Goal: Task Accomplishment & Management: Use online tool/utility

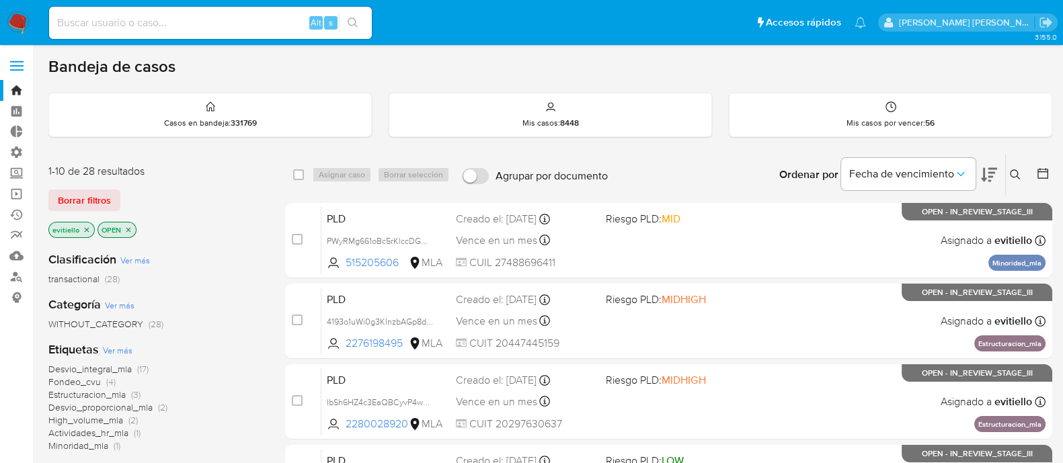
click at [225, 28] on input at bounding box center [210, 22] width 323 height 17
paste input "0KgQ7s4fBbvytLIDYmshdiWT"
type input "0KgQ7s4fBbvytLIDYmshdiWT"
click at [355, 28] on button "search-icon" at bounding box center [353, 22] width 28 height 19
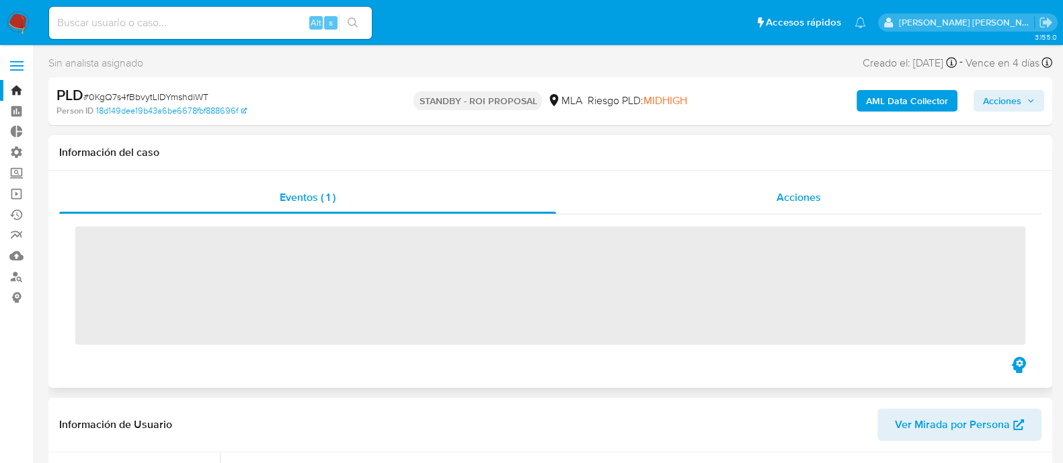
click at [806, 202] on span "Acciones" at bounding box center [799, 197] width 44 height 15
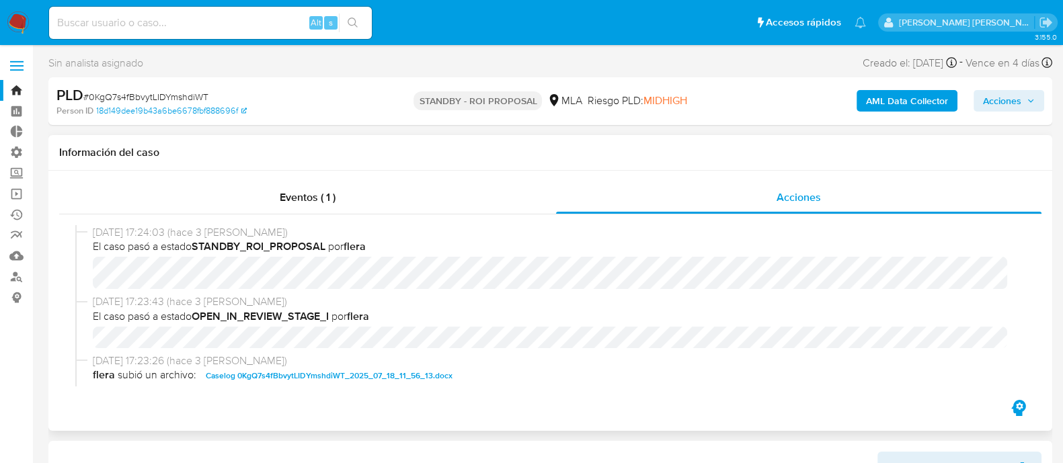
scroll to position [83, 0]
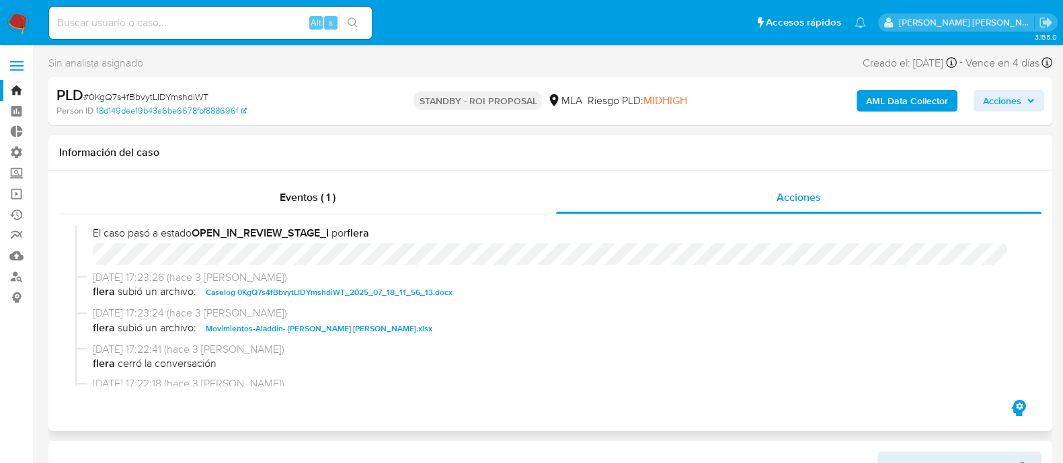
click at [335, 299] on span "Caselog 0KgQ7s4fBbvytLIDYmshdiWT_2025_07_18_11_56_13.docx" at bounding box center [329, 293] width 247 height 16
select select "10"
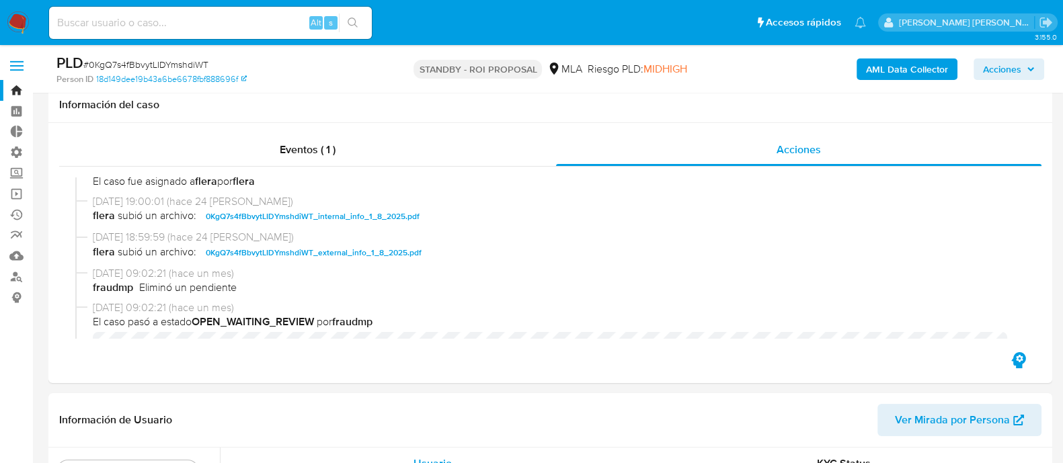
scroll to position [252, 0]
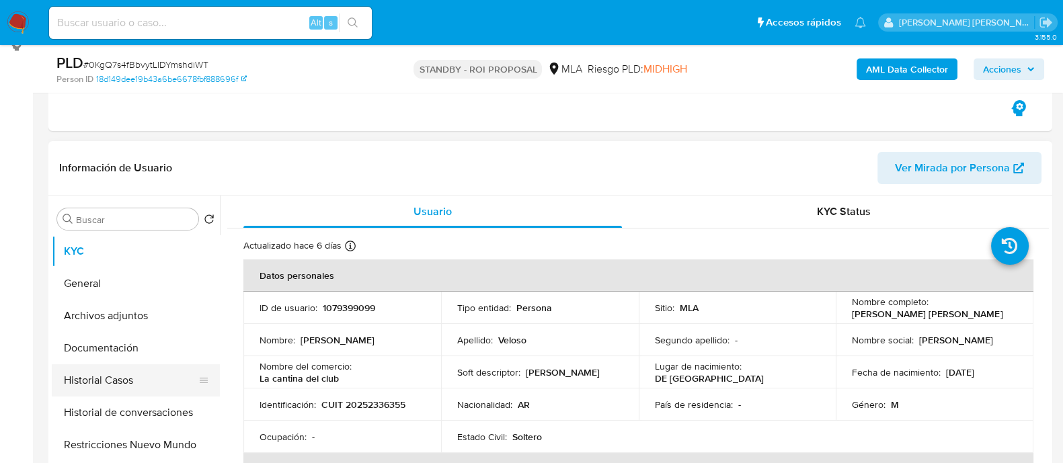
click at [155, 379] on button "Historial Casos" at bounding box center [130, 381] width 157 height 32
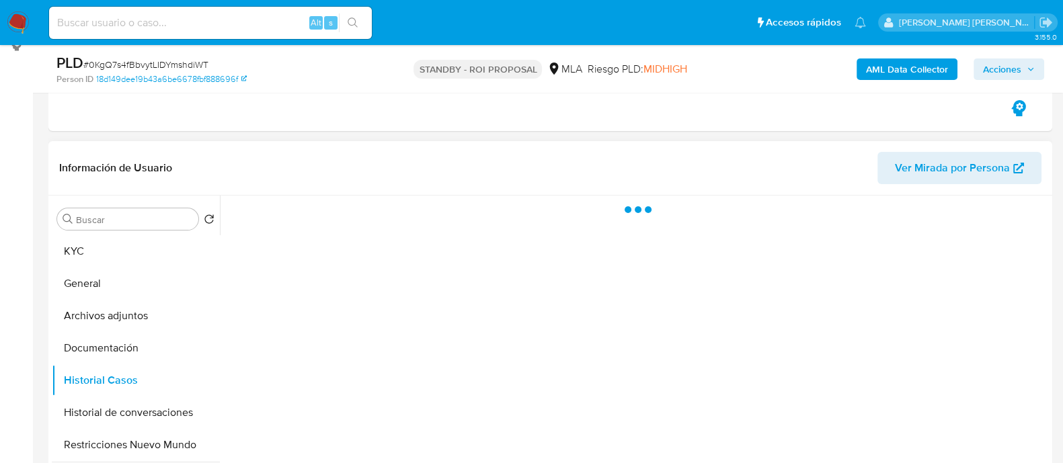
scroll to position [336, 0]
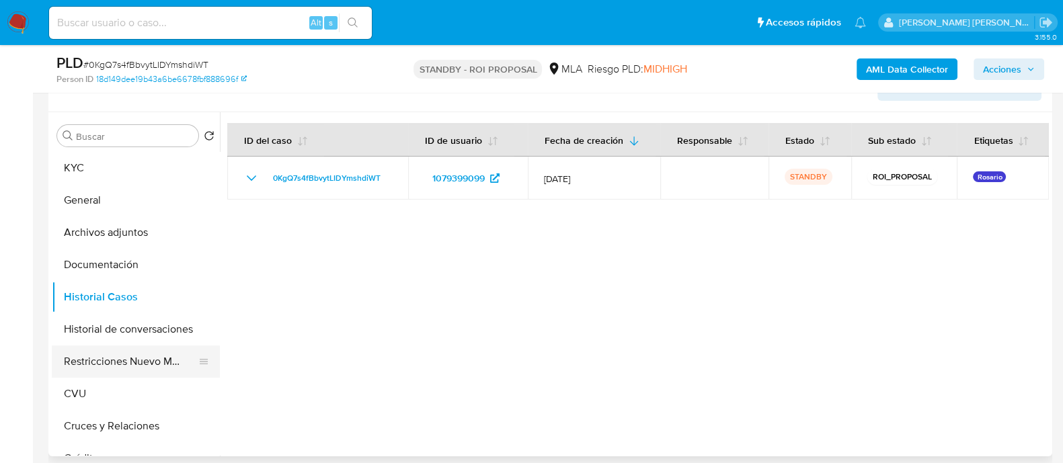
click at [97, 365] on button "Restricciones Nuevo Mundo" at bounding box center [130, 362] width 157 height 32
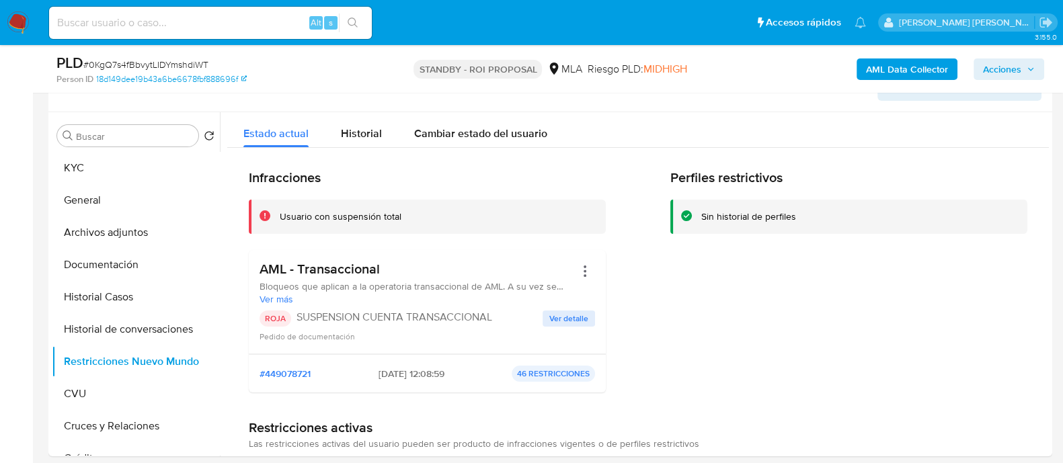
click at [172, 32] on div "Alt s" at bounding box center [210, 23] width 323 height 32
click at [182, 24] on input at bounding box center [210, 22] width 323 height 17
paste input "yY2m5DlEKRM5HfMkKosMuDgb"
type input "yY2m5DlEKRM5HfMkKosMuDgb"
click at [352, 26] on icon "search-icon" at bounding box center [353, 22] width 11 height 11
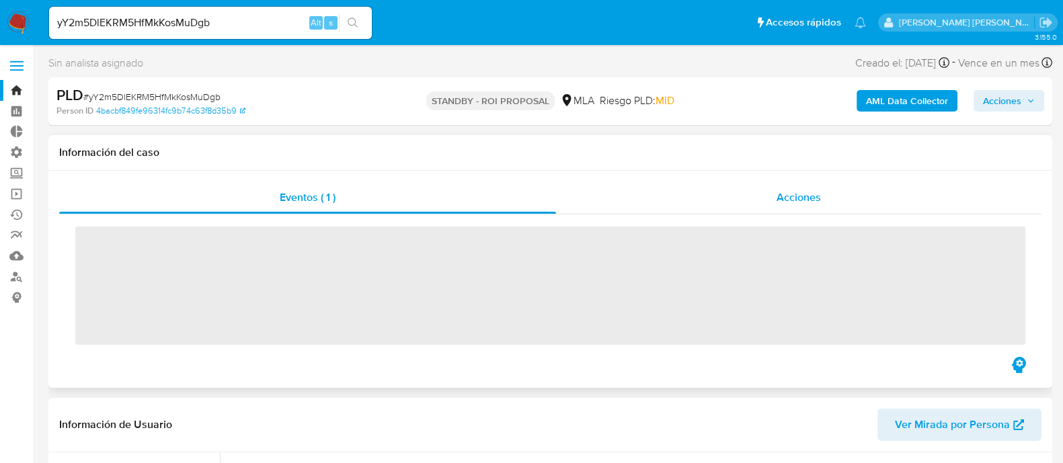
click at [769, 202] on div "Acciones" at bounding box center [799, 198] width 486 height 32
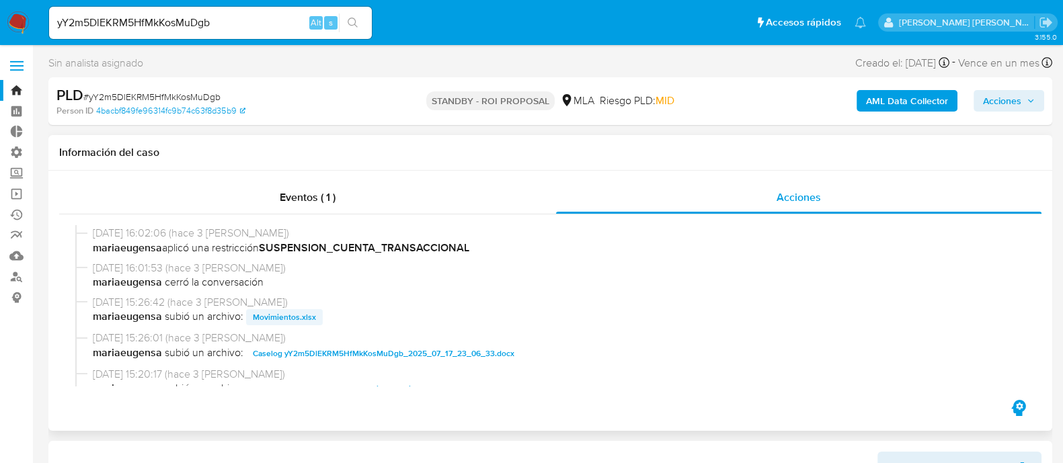
scroll to position [83, 0]
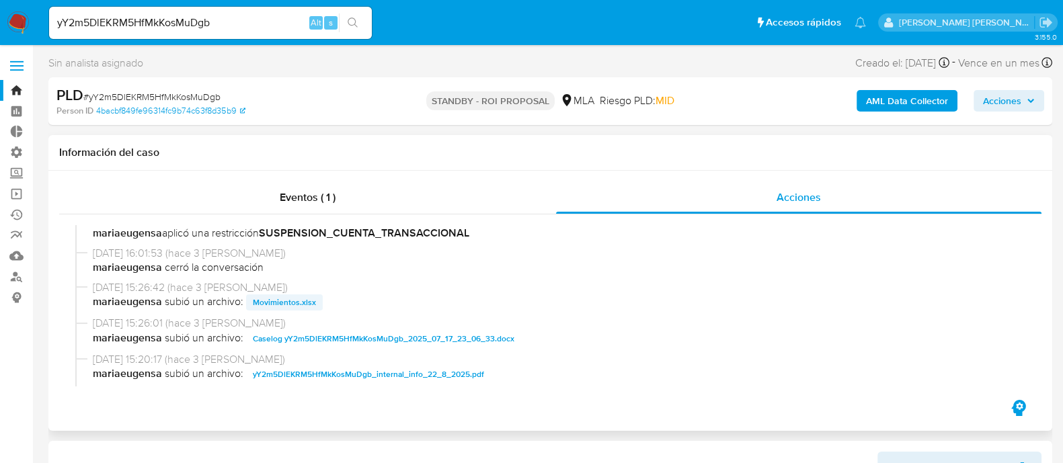
select select "10"
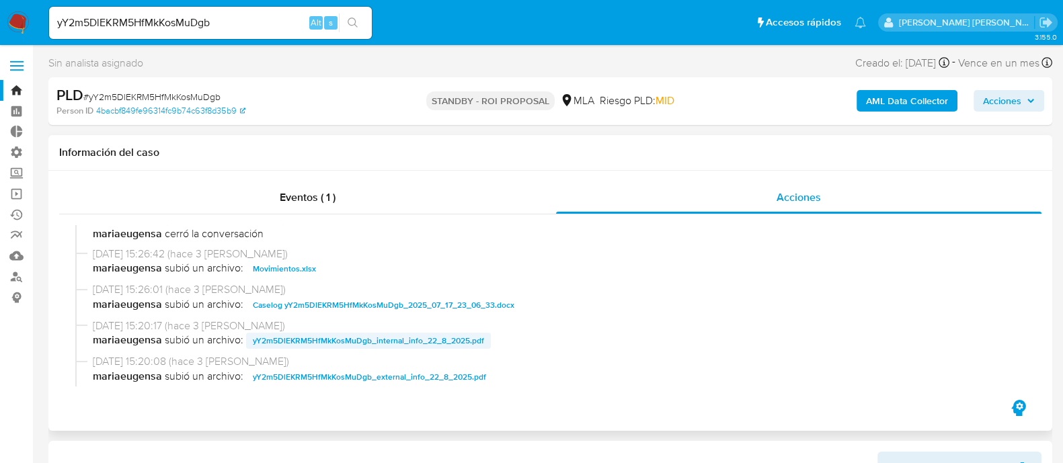
scroll to position [167, 0]
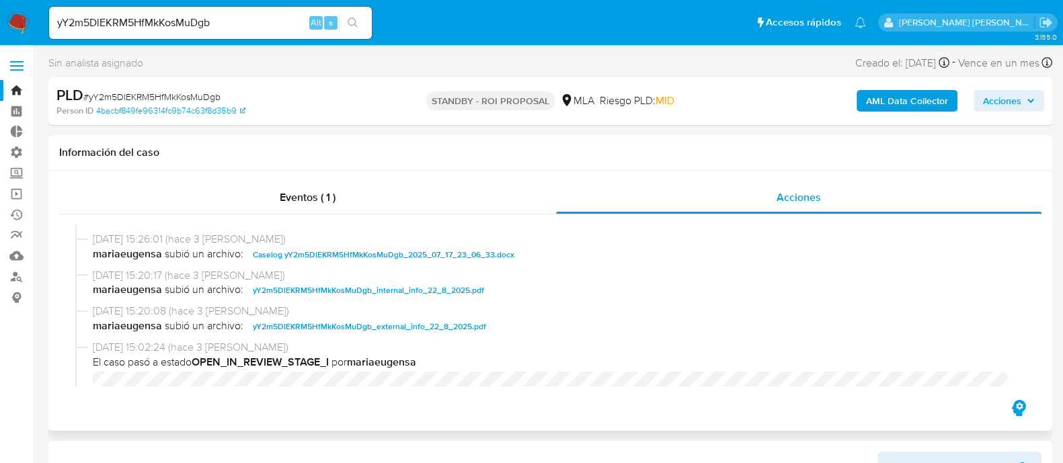
click at [343, 260] on span "Caselog yY2m5DlEKRM5HfMkKosMuDgb_2025_07_17_23_06_33.docx" at bounding box center [384, 255] width 262 height 16
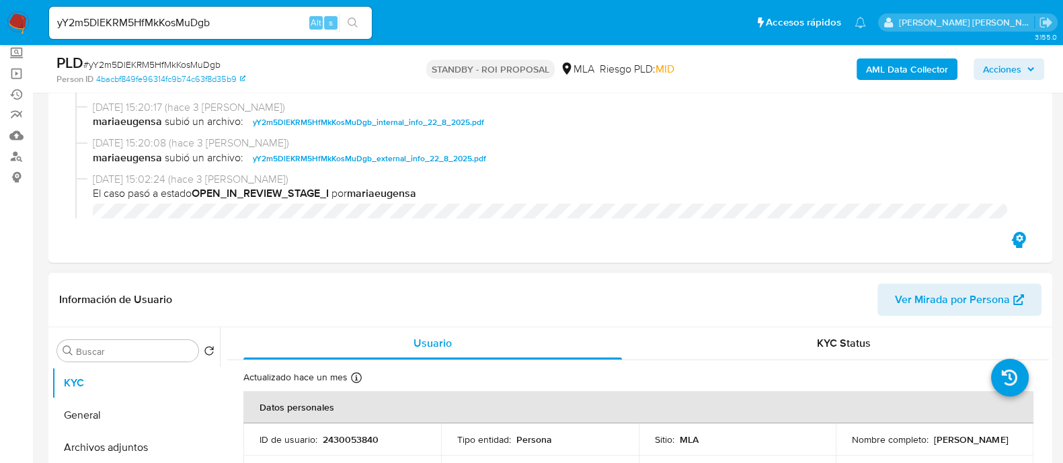
scroll to position [252, 0]
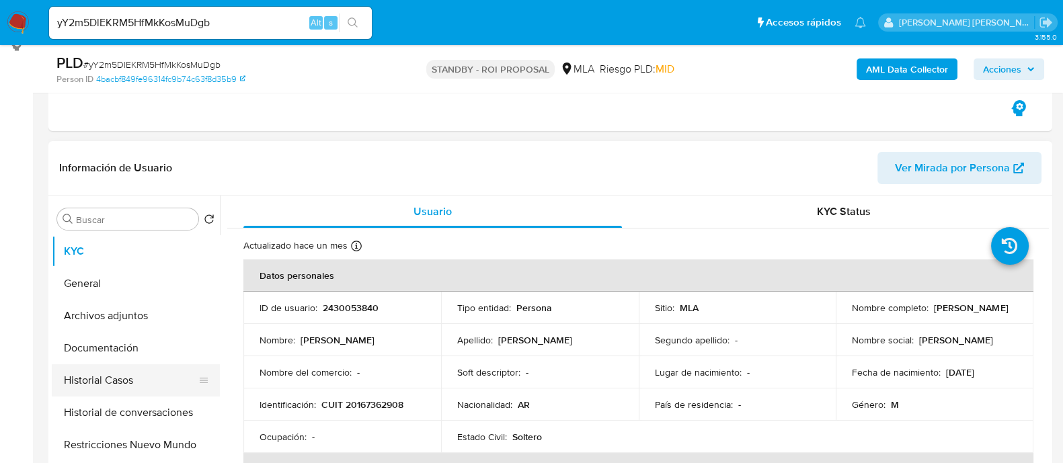
click at [157, 383] on button "Historial Casos" at bounding box center [130, 381] width 157 height 32
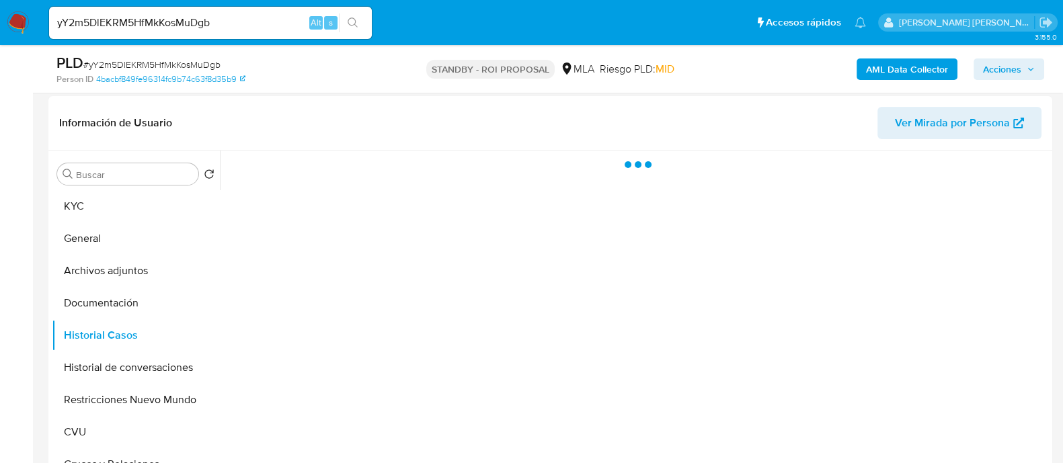
scroll to position [336, 0]
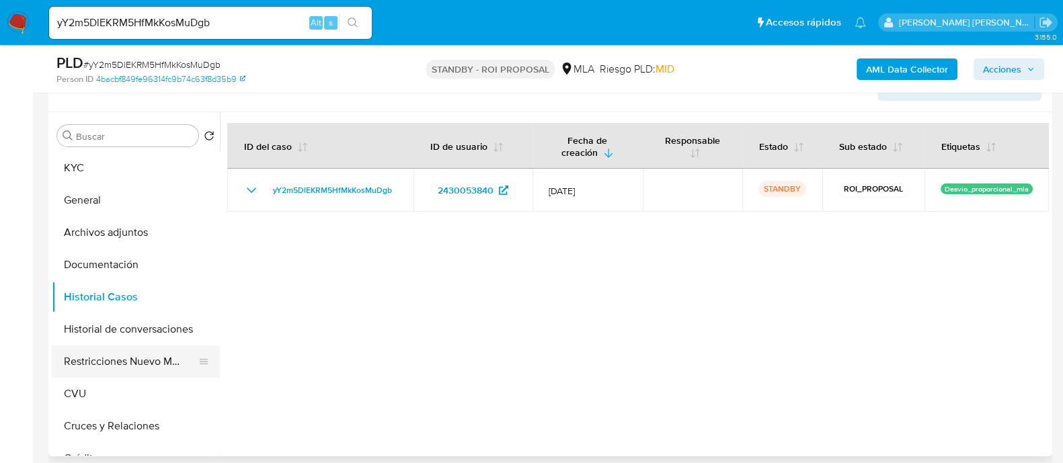
click at [151, 369] on button "Restricciones Nuevo Mundo" at bounding box center [130, 362] width 157 height 32
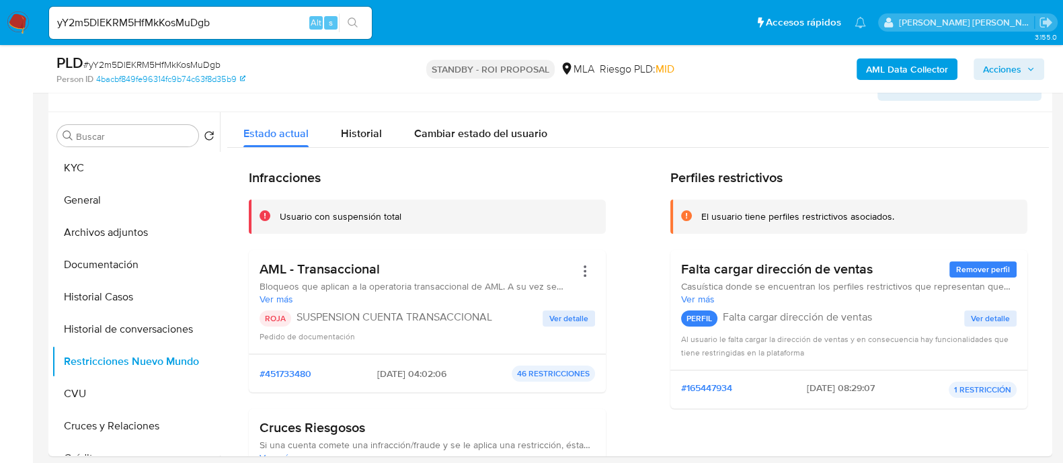
click at [203, 26] on input "yY2m5DlEKRM5HfMkKosMuDgb" at bounding box center [210, 22] width 323 height 17
paste input "OEjQyeOLvuZyeILCehibK7hx"
type input "OEjQyeOLvuZyeILCehibK7hx"
click at [353, 17] on icon "search-icon" at bounding box center [353, 22] width 11 height 11
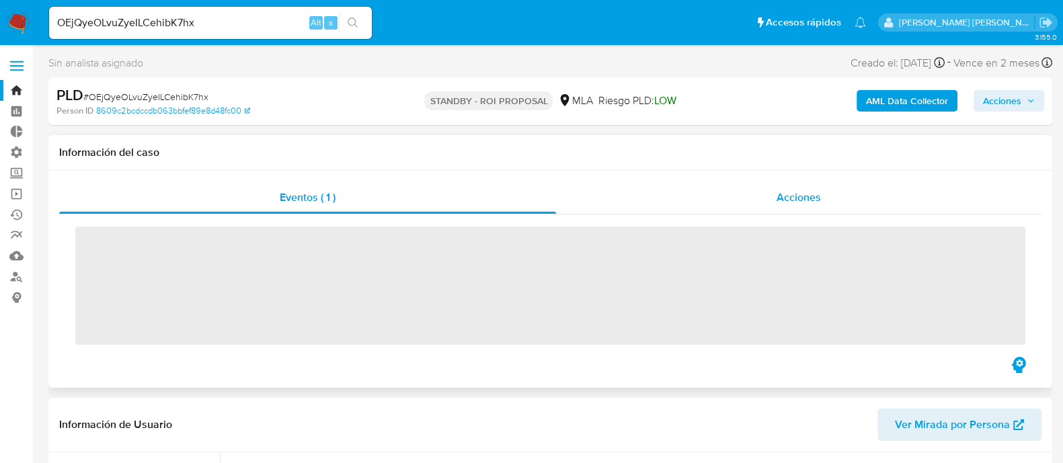
click at [735, 186] on div "Acciones" at bounding box center [799, 198] width 486 height 32
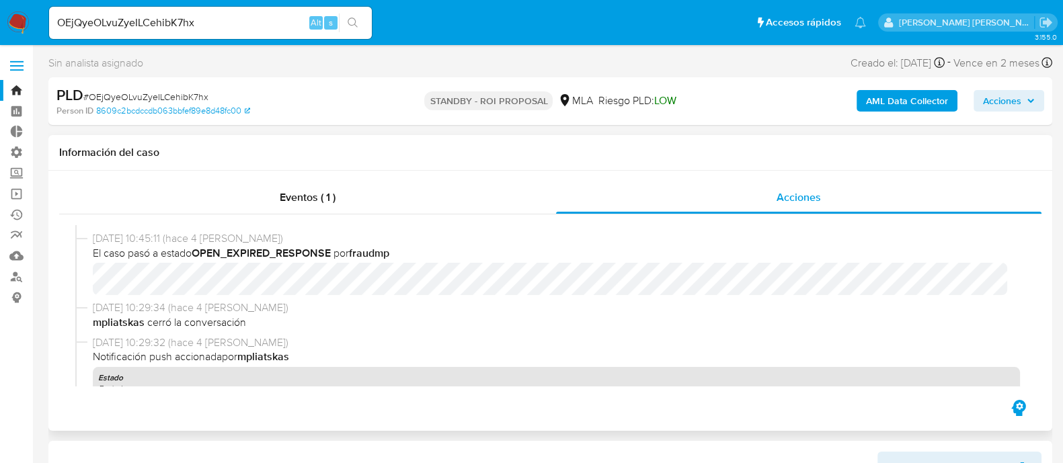
select select "10"
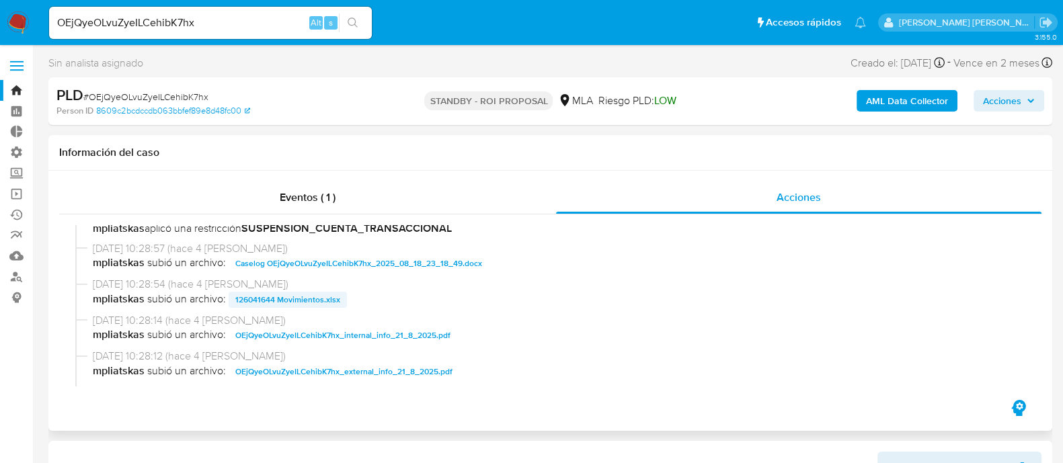
scroll to position [588, 0]
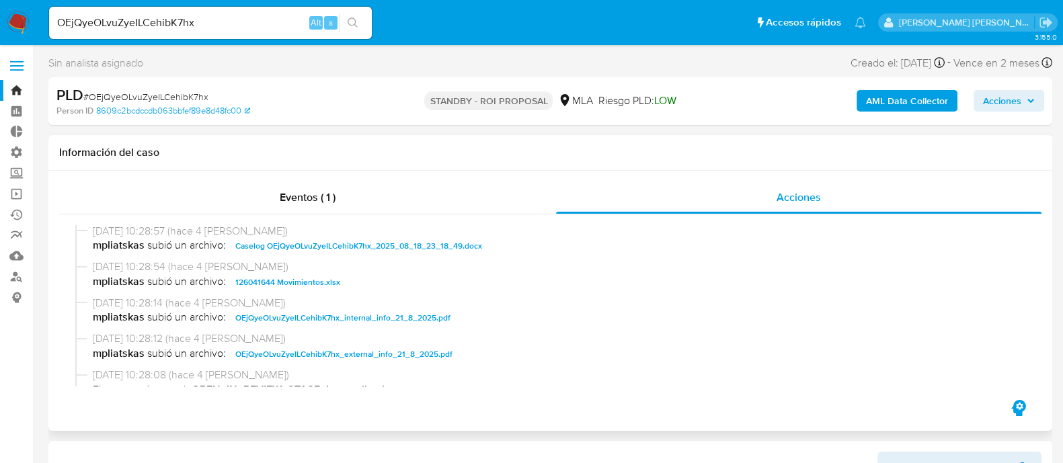
click at [275, 252] on span "Caselog OEjQyeOLvuZyeILCehibK7hx_2025_08_18_23_18_49.docx" at bounding box center [358, 246] width 247 height 16
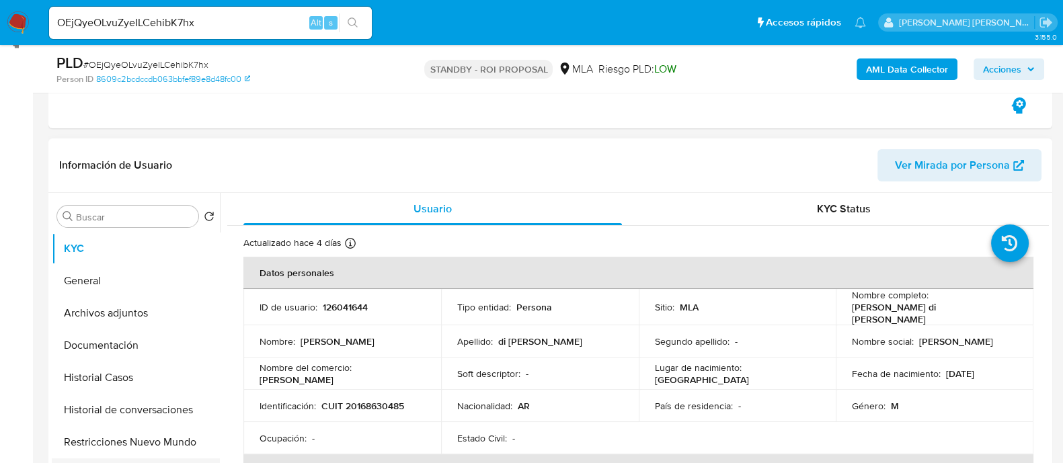
scroll to position [336, 0]
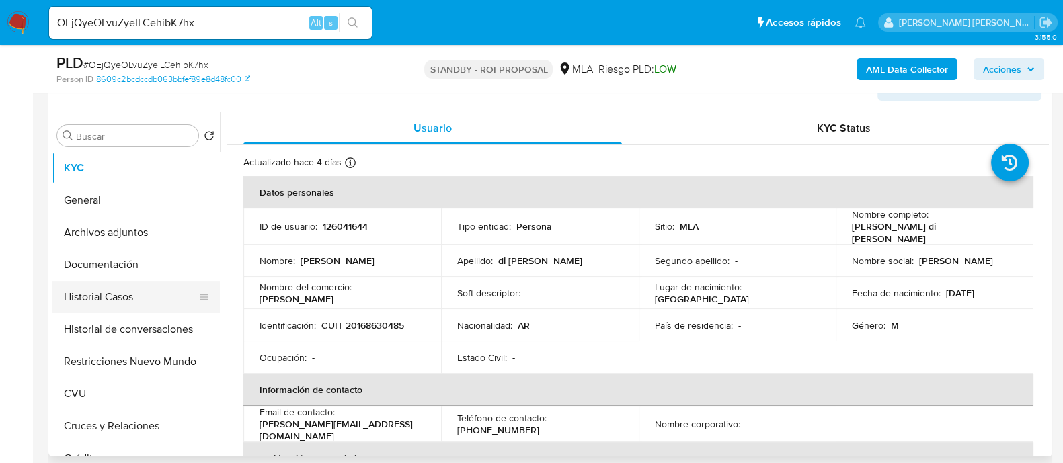
click at [148, 298] on button "Historial Casos" at bounding box center [130, 297] width 157 height 32
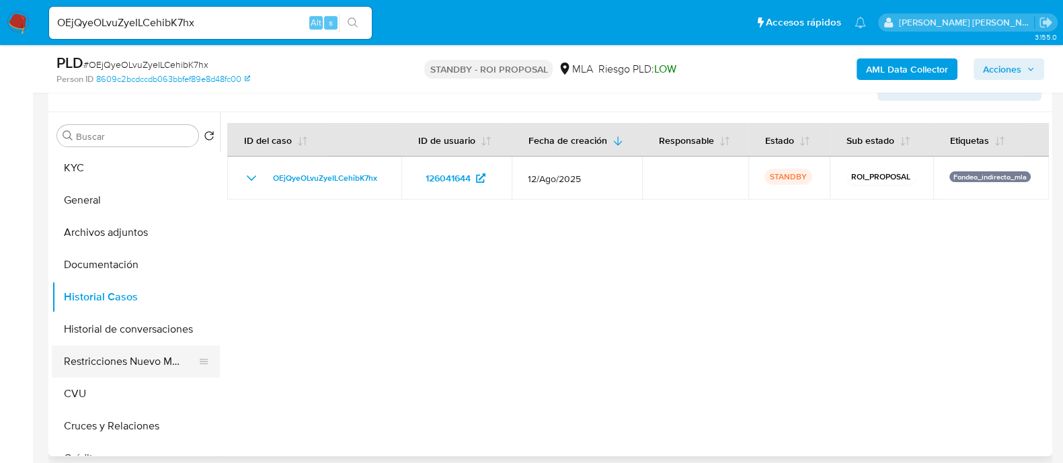
click at [139, 355] on button "Restricciones Nuevo Mundo" at bounding box center [130, 362] width 157 height 32
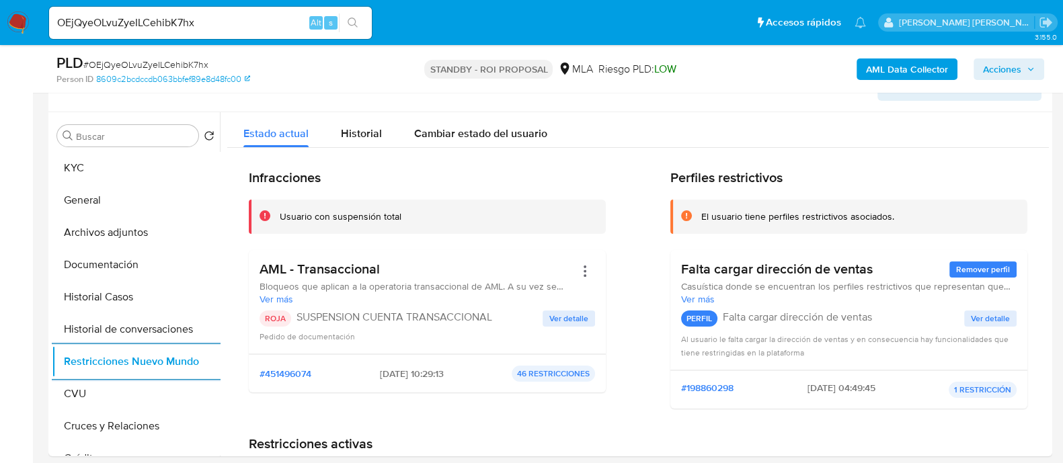
click at [264, 10] on div "OEjQyeOLvuZyeILCehibK7hx Alt s" at bounding box center [210, 23] width 323 height 32
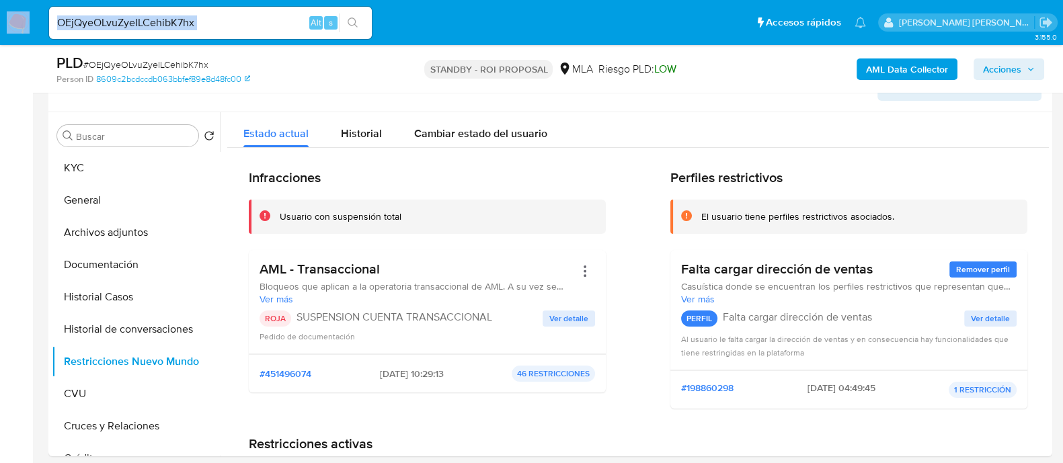
click at [264, 10] on div "OEjQyeOLvuZyeILCehibK7hx Alt s" at bounding box center [210, 23] width 323 height 32
click at [262, 10] on div "OEjQyeOLvuZyeILCehibK7hx Alt s" at bounding box center [210, 23] width 323 height 32
click at [257, 18] on input "OEjQyeOLvuZyeILCehibK7hx" at bounding box center [210, 22] width 323 height 17
paste input "Mb10PjsqMXZmR5WtIxBaOHnr"
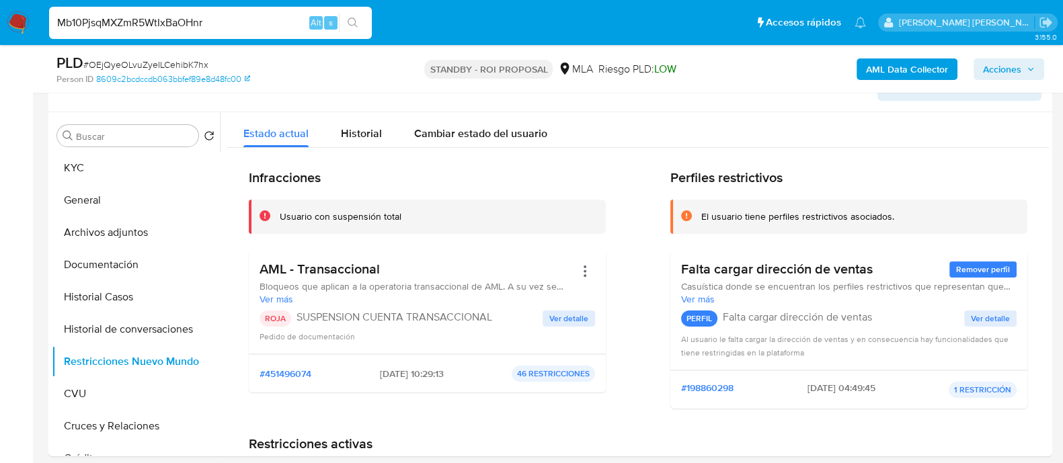
type input "Mb10PjsqMXZmR5WtIxBaOHnr"
click at [363, 14] on button "search-icon" at bounding box center [353, 22] width 28 height 19
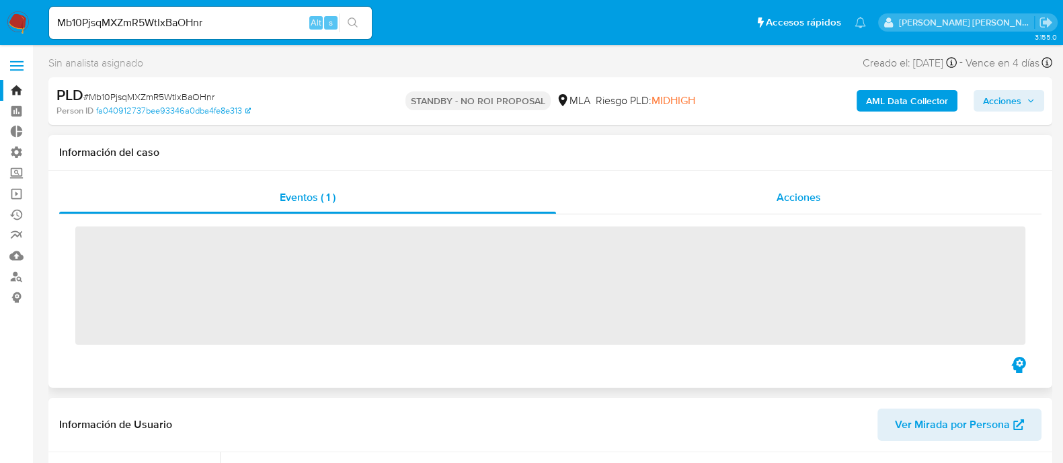
click at [831, 188] on div "Acciones" at bounding box center [799, 198] width 486 height 32
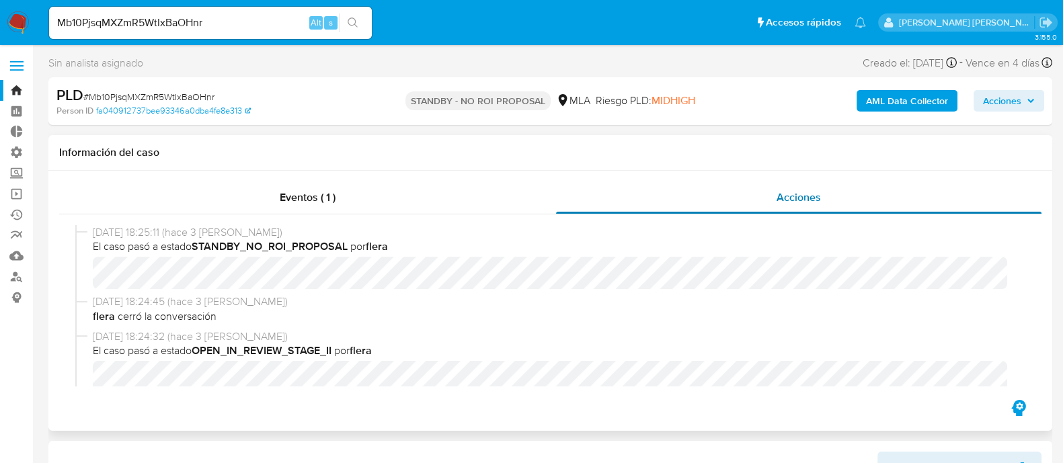
select select "10"
click at [286, 25] on input "Mb10PjsqMXZmR5WtIxBaOHnr" at bounding box center [210, 22] width 323 height 17
paste input "WwwRqHCmqPY3h5vBFphUCwV9"
type input "WwwRqHCmqPY3h5vBFphUCwV9"
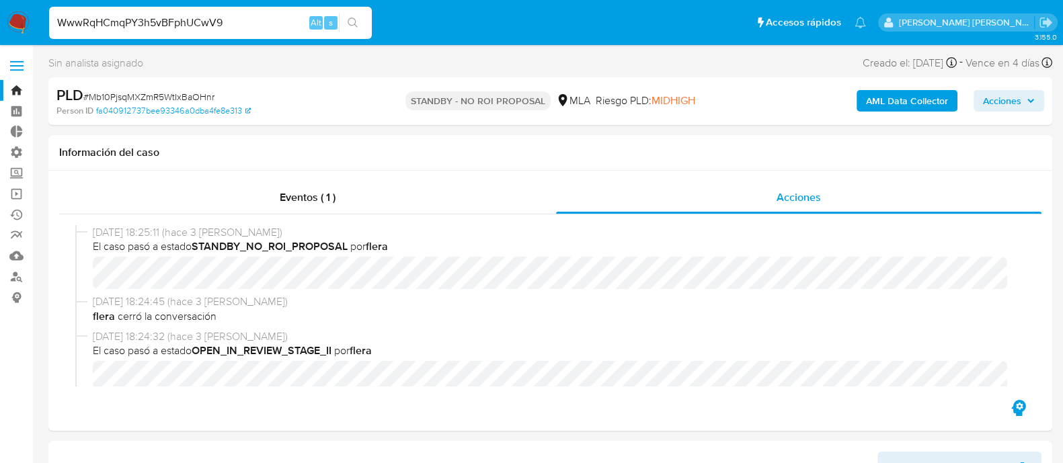
click at [346, 23] on button "search-icon" at bounding box center [353, 22] width 28 height 19
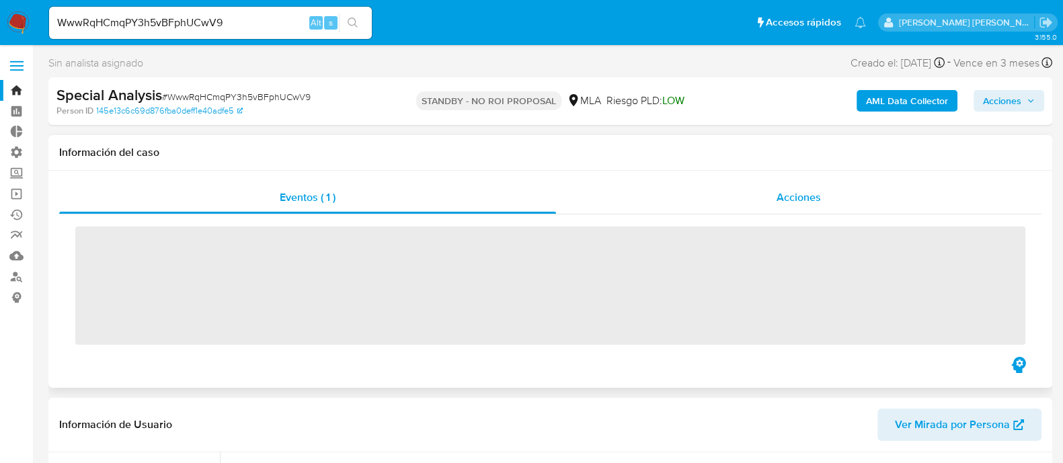
click at [835, 211] on div "Acciones" at bounding box center [799, 198] width 486 height 32
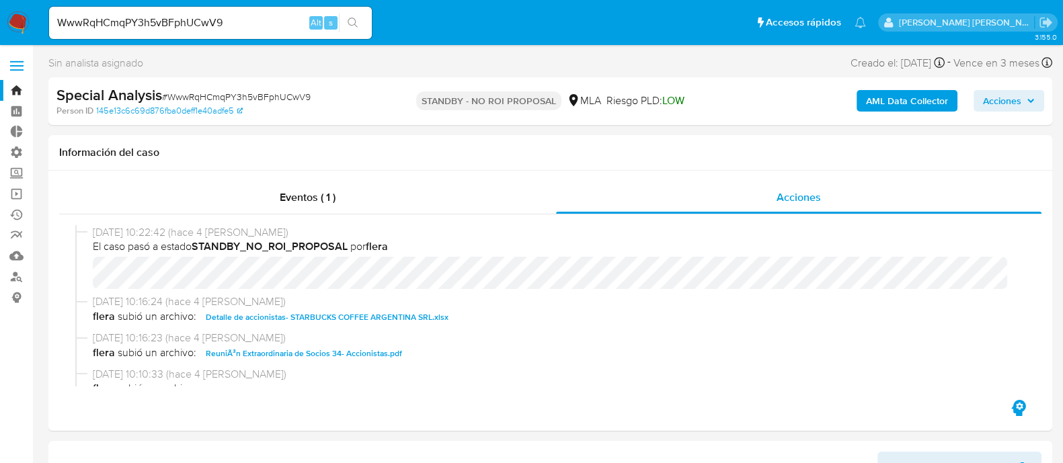
select select "10"
click at [237, 22] on input "WwwRqHCmqPY3h5vBFphUCwV9" at bounding box center [210, 22] width 323 height 17
paste input "0jEumnyayFwQLaQT7tvHtyU"
click at [354, 18] on icon "search-icon" at bounding box center [353, 22] width 11 height 11
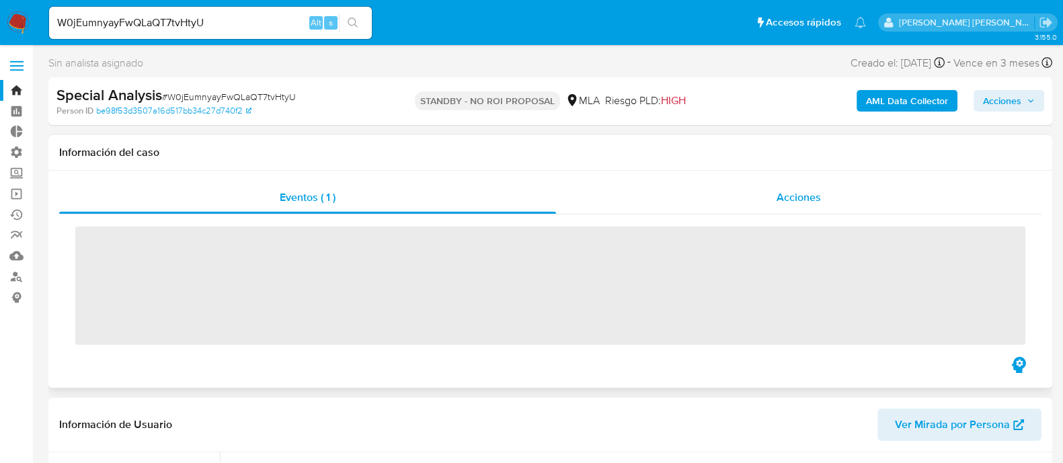
click at [767, 196] on div "Acciones" at bounding box center [799, 198] width 486 height 32
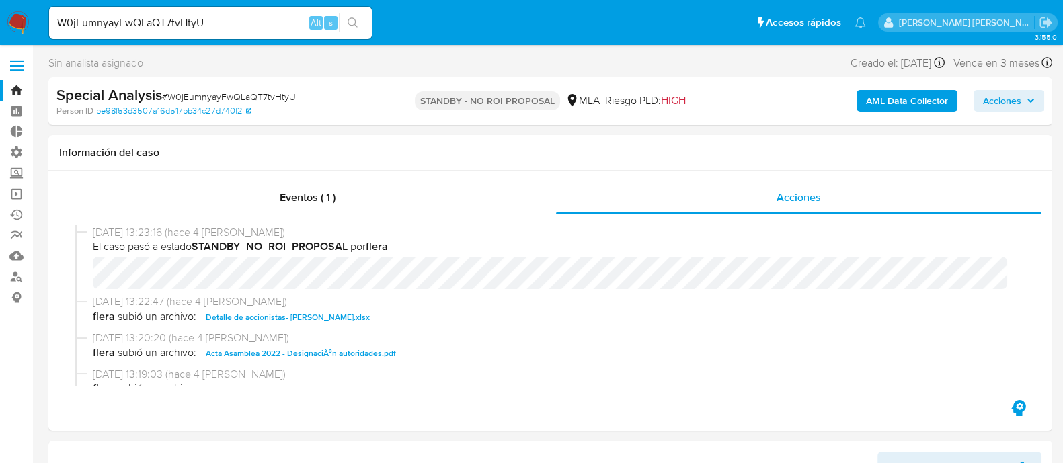
click at [250, 15] on input "W0jEumnyayFwQLaQT7tvHtyU" at bounding box center [210, 22] width 323 height 17
paste input "x9qLMiICYAHyb2geiWmardWn"
type input "x9qLMiICYAHyb2geiWmardWn"
click at [359, 19] on button "search-icon" at bounding box center [353, 22] width 28 height 19
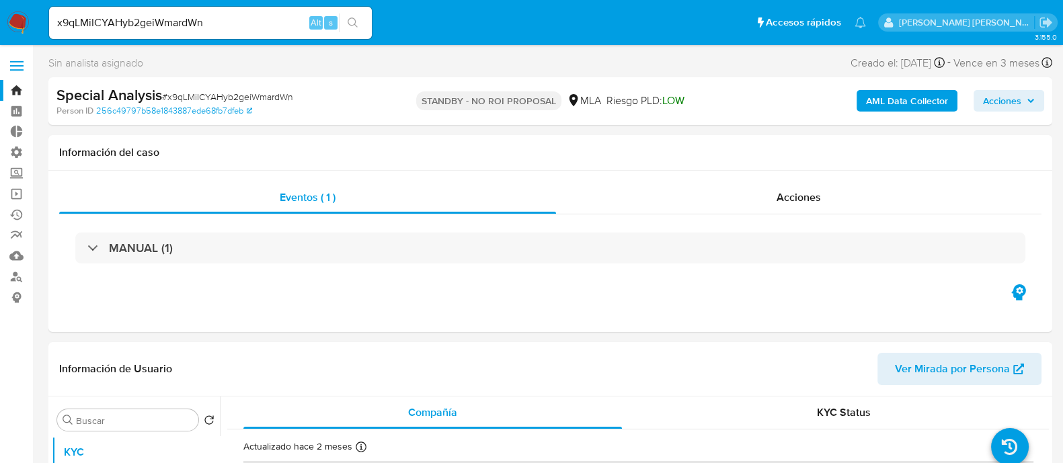
select select "10"
click at [165, 34] on div "x9qLMiICYAHyb2geiWmardWn Alt s" at bounding box center [210, 23] width 323 height 32
click at [209, 25] on input "x9qLMiICYAHyb2geiWmardWn" at bounding box center [210, 22] width 323 height 17
paste input "lVHaJZ4f4PAdE5RV5jx7wXGD"
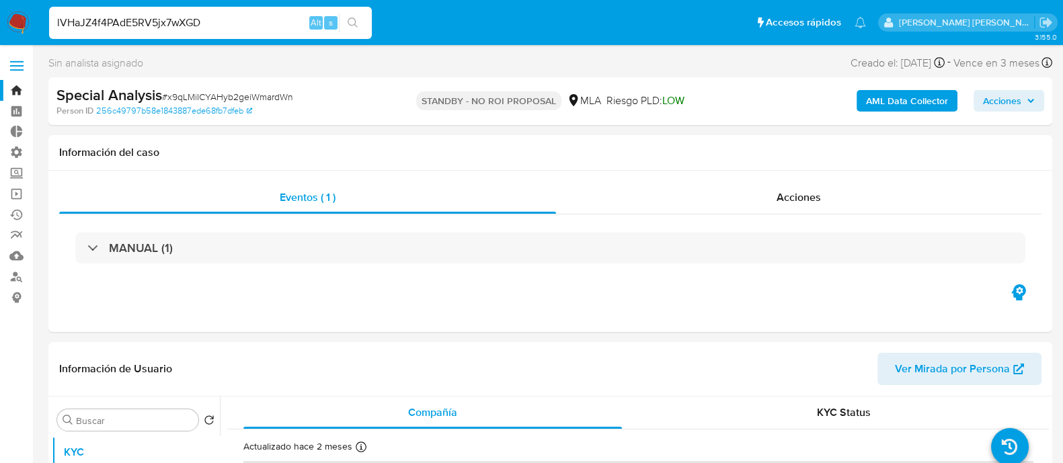
type input "lVHaJZ4f4PAdE5RV5jx7wXGD"
click at [354, 24] on icon "search-icon" at bounding box center [353, 22] width 10 height 10
click at [216, 24] on input "lVHaJZ4f4PAdE5RV5jx7wXGD" at bounding box center [210, 22] width 323 height 17
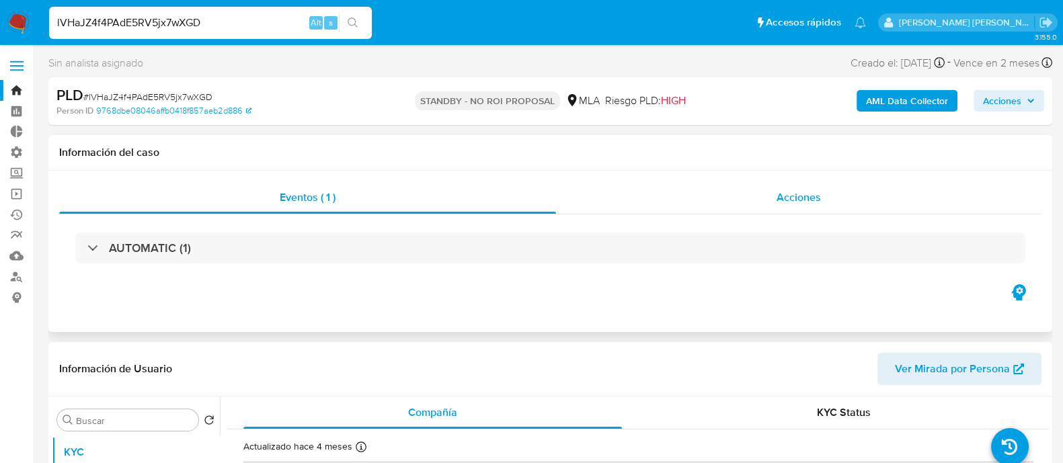
select select "10"
click at [713, 198] on div "Acciones" at bounding box center [799, 198] width 486 height 32
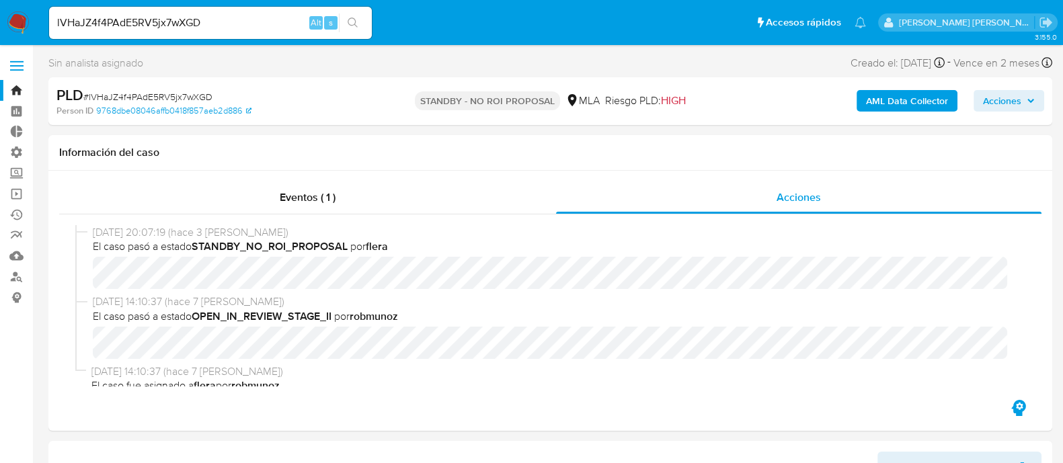
click at [221, 24] on input "lVHaJZ4f4PAdE5RV5jx7wXGD" at bounding box center [210, 22] width 323 height 17
paste input "vPvVeyJeLhq0uoXvLdBu1mFo"
type input "vPvVeyJeLhq0uoXvLdBu1mFo"
click at [354, 28] on icon "search-icon" at bounding box center [353, 22] width 11 height 11
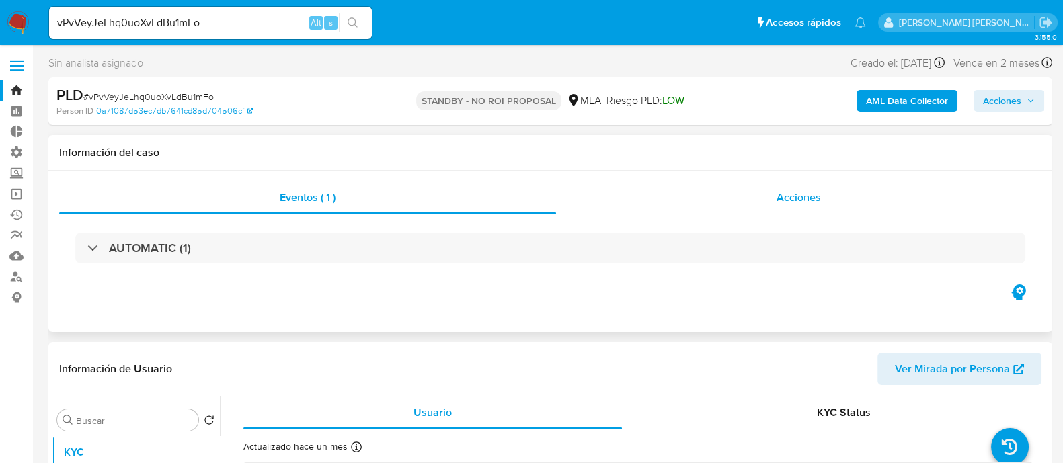
click at [703, 202] on div "Acciones" at bounding box center [799, 198] width 486 height 32
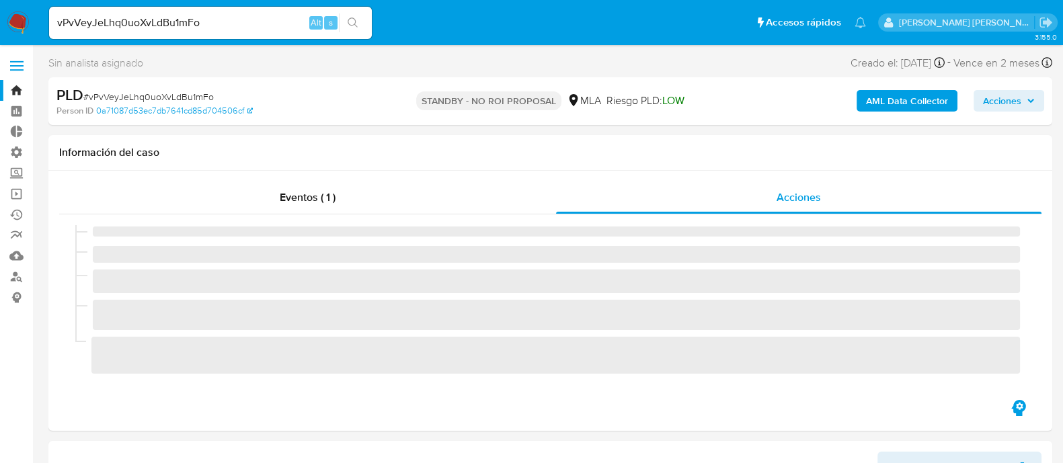
select select "10"
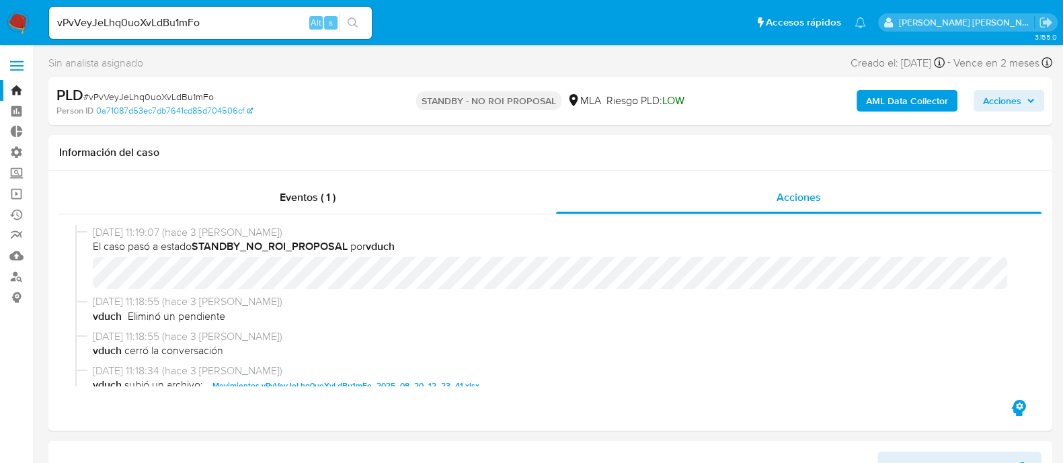
click at [233, 23] on input "vPvVeyJeLhq0uoXvLdBu1mFo" at bounding box center [210, 22] width 323 height 17
paste input "dH4V9V1JlwTKqKMYYu0CxhsO"
type input "dH4V9V1JlwTKqKMYYu0CxhsO"
click at [348, 22] on icon "search-icon" at bounding box center [353, 22] width 10 height 10
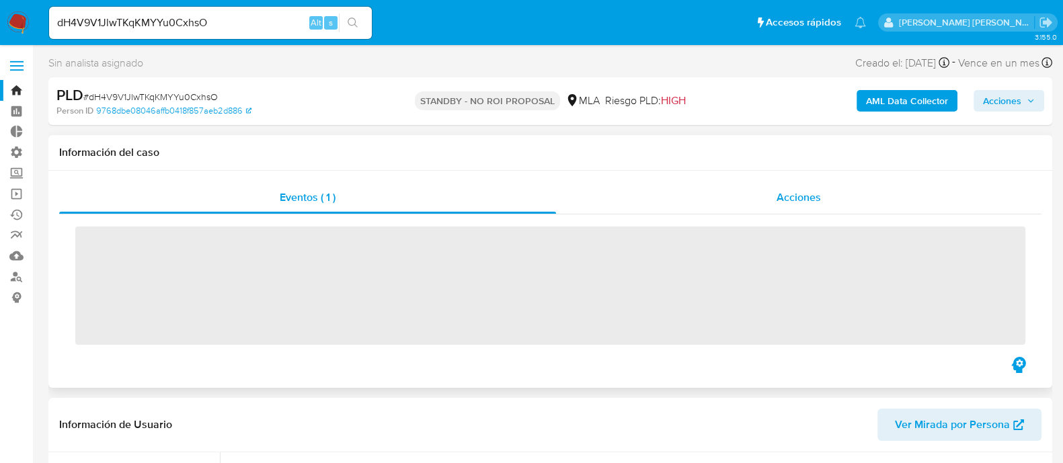
click at [780, 204] on span "Acciones" at bounding box center [799, 197] width 44 height 15
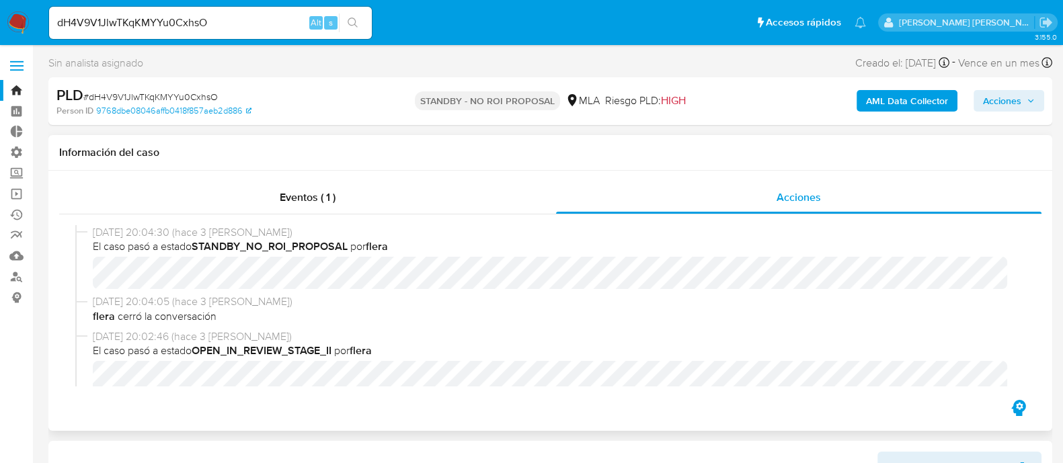
select select "10"
click at [204, 20] on input "dH4V9V1JlwTKqKMYYu0CxhsO" at bounding box center [210, 22] width 323 height 17
paste input "jvTYeqcwN0NRhvJIj1PoHowZ"
type input "jvTYeqcwN0NRhvJIj1PoHowZ"
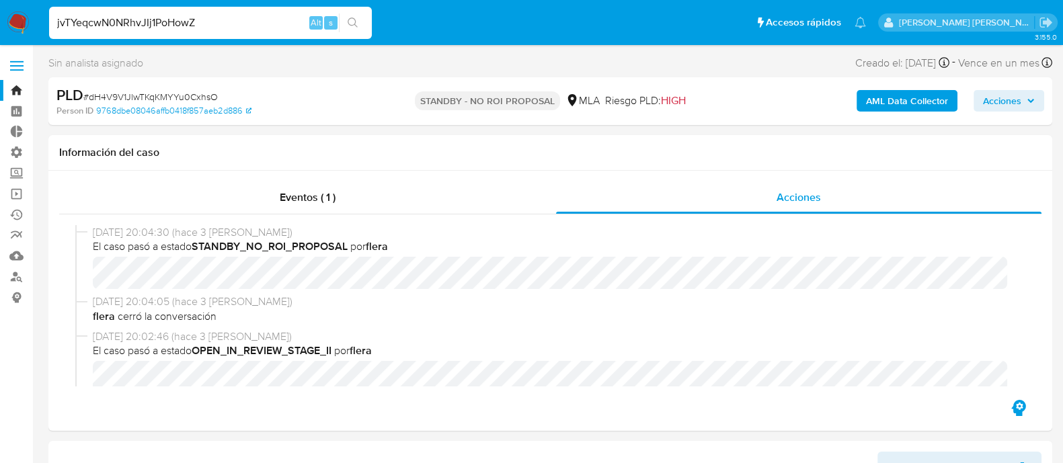
click at [353, 21] on icon "search-icon" at bounding box center [353, 22] width 11 height 11
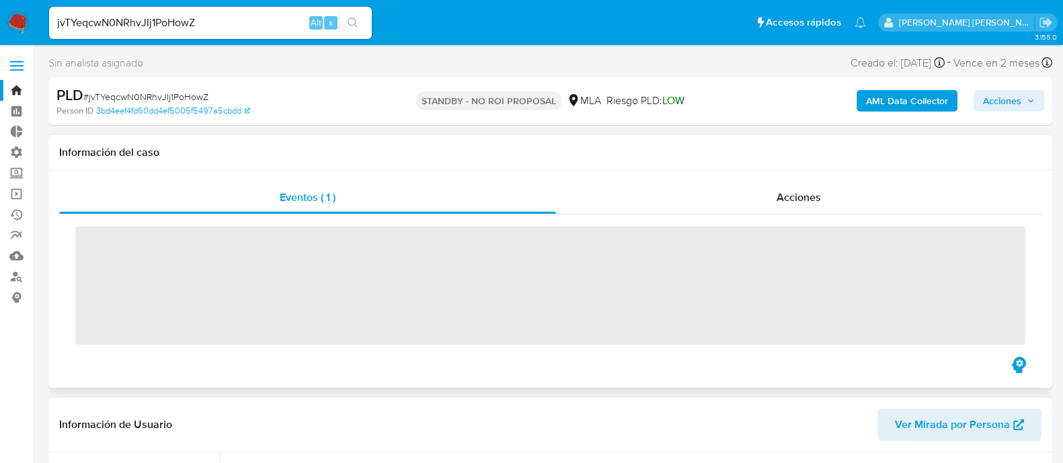
click at [810, 215] on div "‌" at bounding box center [550, 285] width 983 height 140
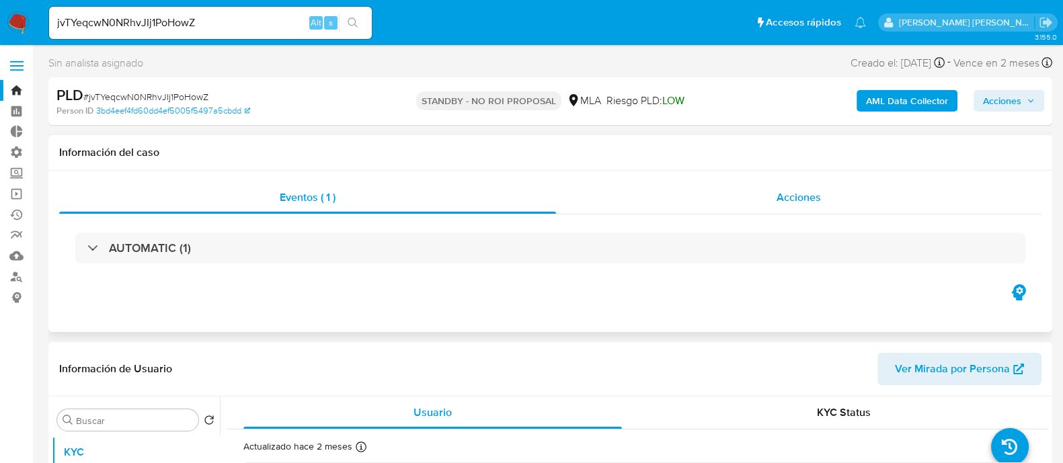
click at [824, 193] on div "Acciones" at bounding box center [799, 198] width 486 height 32
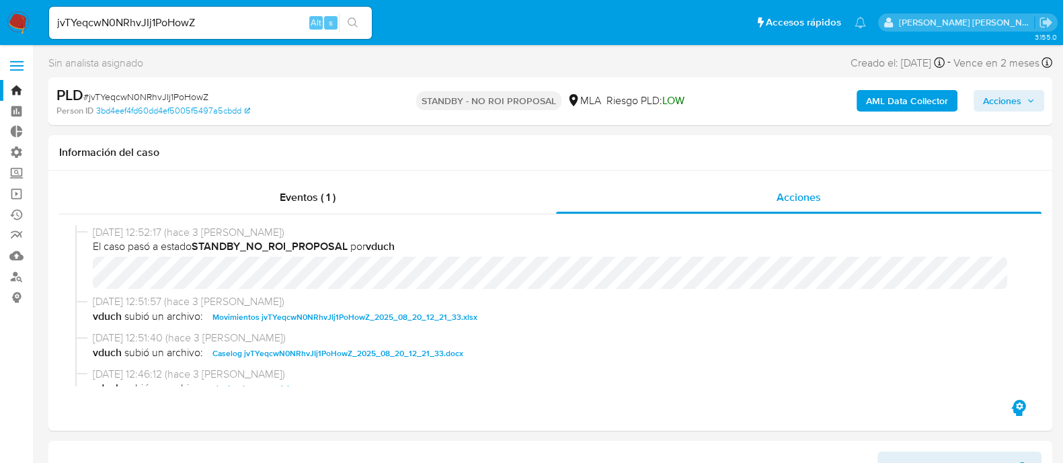
select select "10"
click at [231, 15] on input "jvTYeqcwN0NRhvJIj1PoHowZ" at bounding box center [210, 22] width 323 height 17
paste input "3xs570EGDI7fG58mvawuwixm"
type input "3xs570EGDI7fG58mvawuwixm"
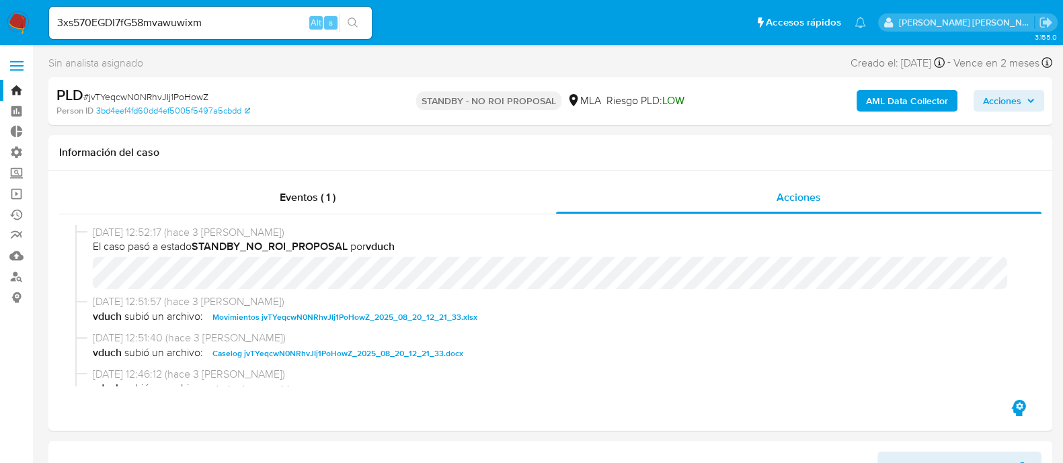
click at [351, 18] on icon "search-icon" at bounding box center [353, 22] width 11 height 11
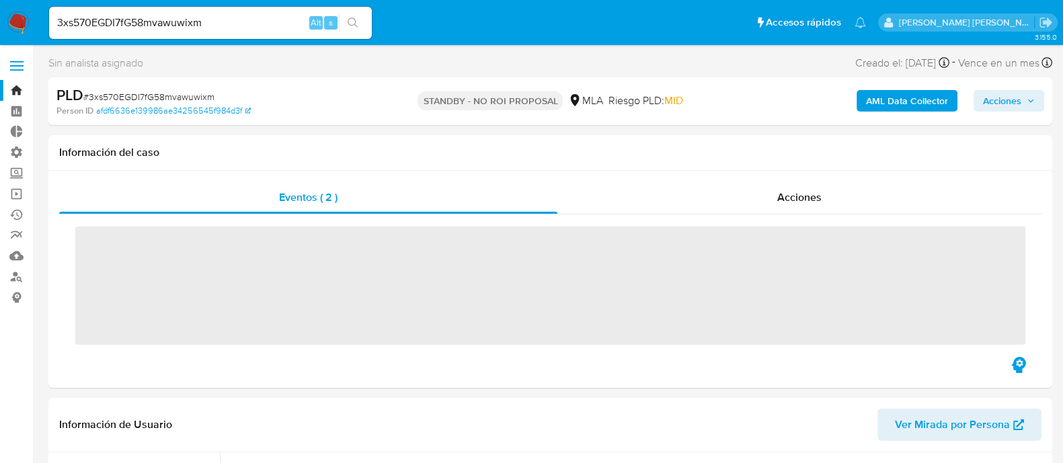
click at [765, 212] on div "Acciones" at bounding box center [800, 198] width 484 height 32
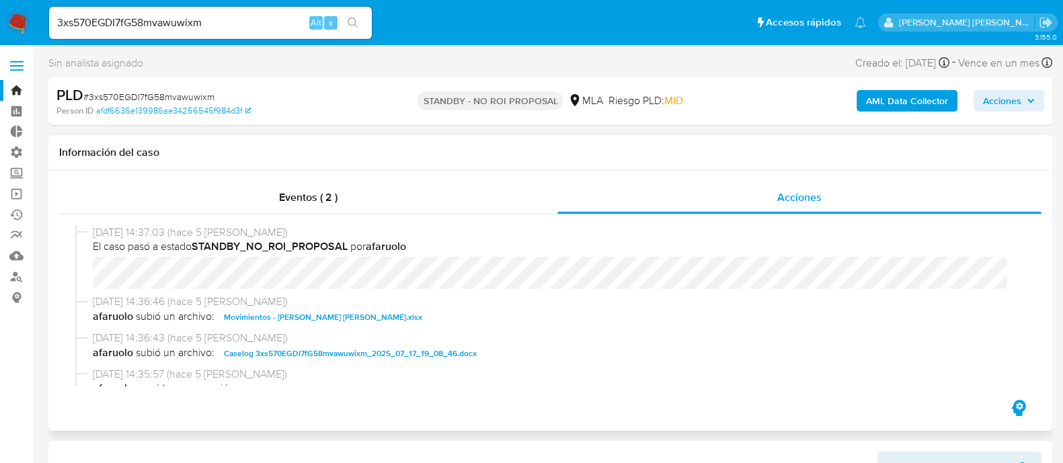
select select "10"
click at [264, 23] on input "3xs570EGDI7fG58mvawuwixm" at bounding box center [210, 22] width 323 height 17
paste input "sA8y8NSPGLTWQ4csy4S9JqAv"
type input "sA8y8NSPGLTWQ4csy4S9JqAv"
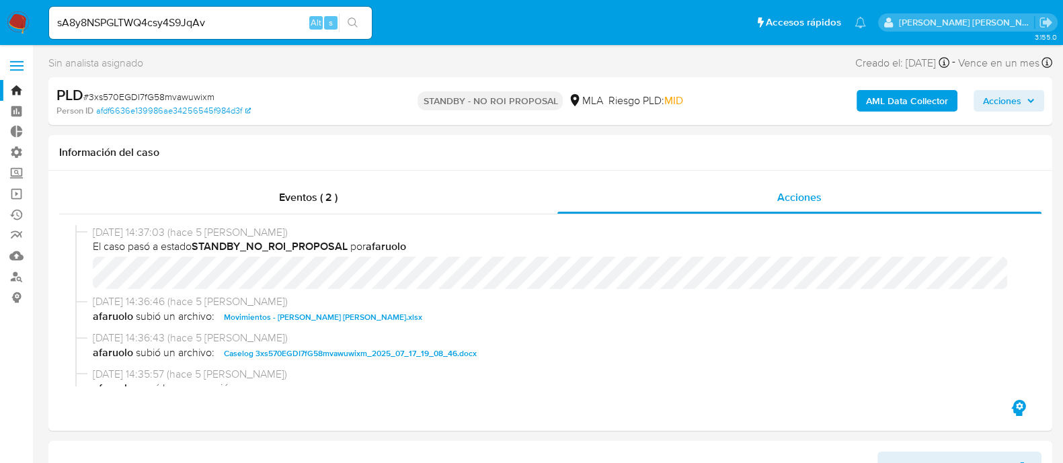
click at [356, 22] on icon "search-icon" at bounding box center [353, 22] width 11 height 11
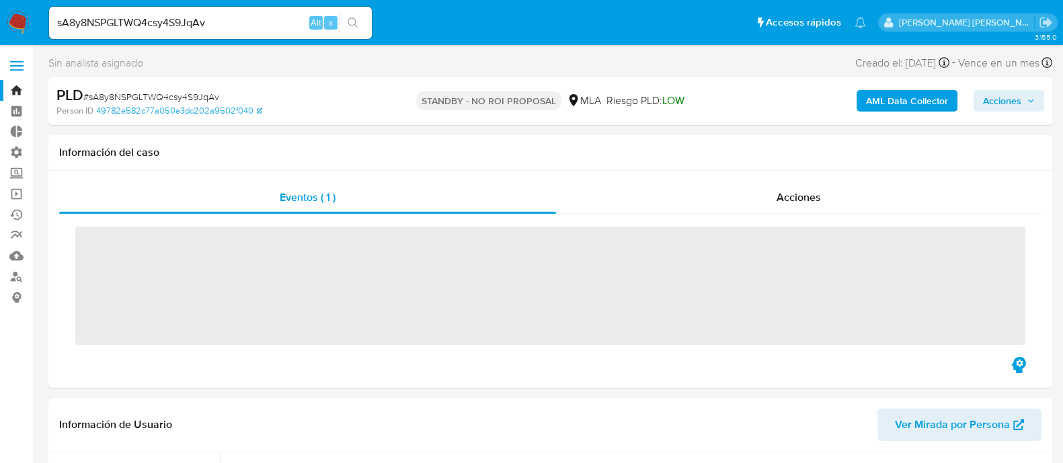
click at [747, 174] on div "Eventos ( 1 ) Acciones ‌" at bounding box center [550, 279] width 1004 height 217
click at [752, 190] on div "Acciones" at bounding box center [799, 198] width 486 height 32
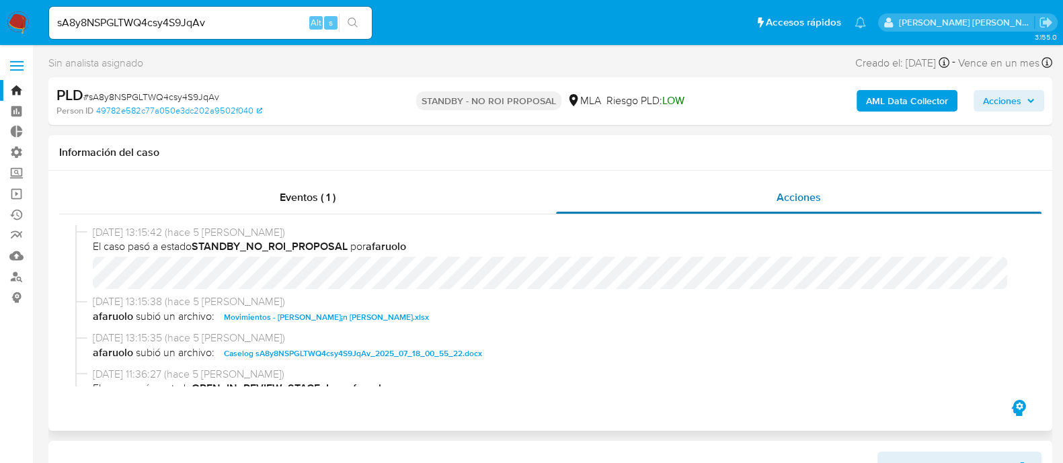
select select "10"
click at [261, 19] on input "sA8y8NSPGLTWQ4csy4S9JqAv" at bounding box center [210, 22] width 323 height 17
paste input "eWTStfbISwtzixad9U79bt4w"
type input "eWTStfbISwtzixad9U79bt4w"
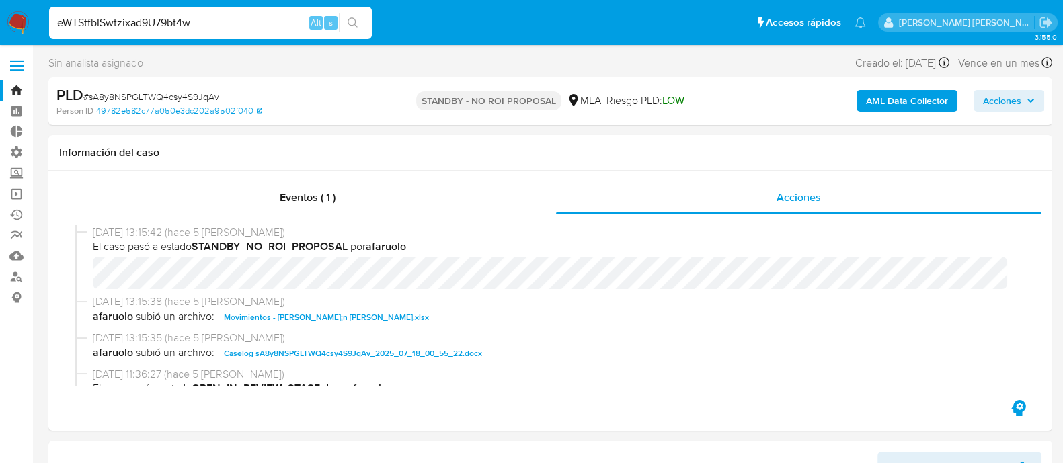
click at [352, 28] on button "search-icon" at bounding box center [353, 22] width 28 height 19
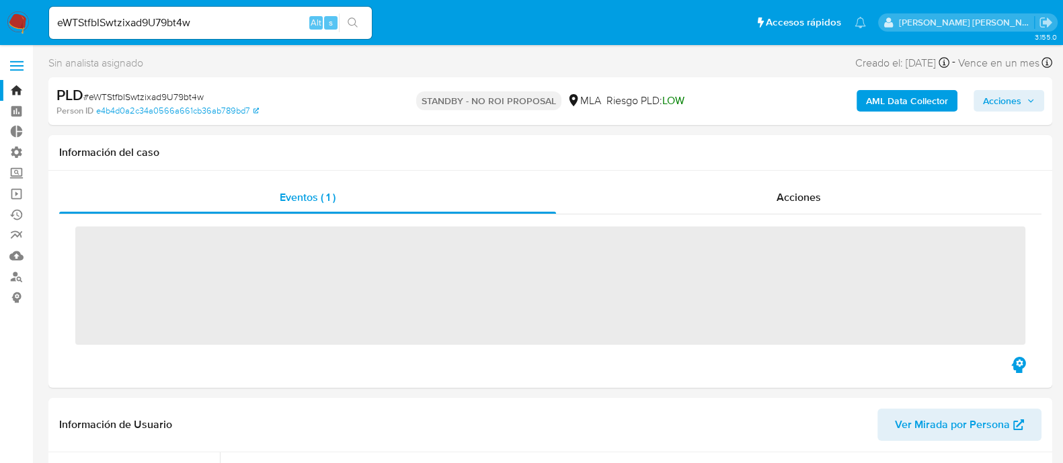
click at [804, 207] on div "Acciones" at bounding box center [799, 198] width 486 height 32
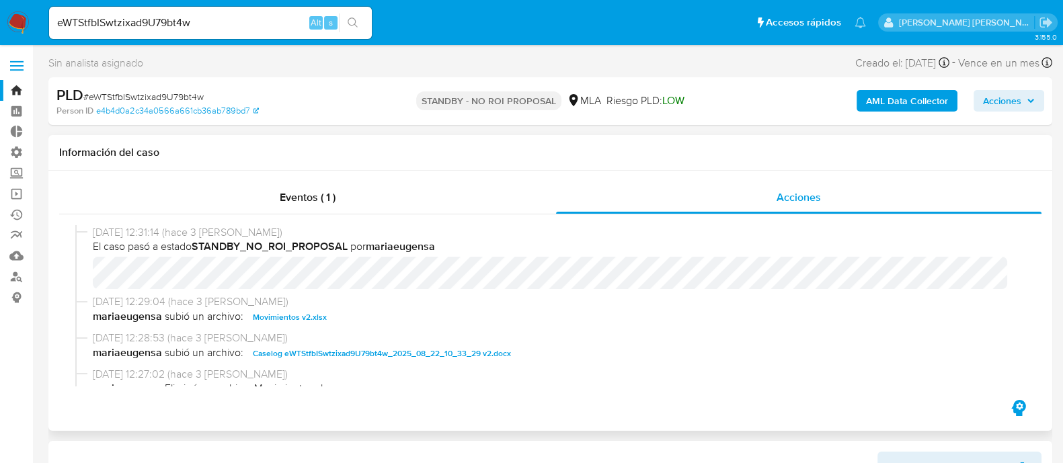
select select "10"
click at [188, 20] on input "eWTStfbISwtzixad9U79bt4w" at bounding box center [210, 22] width 323 height 17
paste input "nvdxfCyjRSTYujDawcRZvoI8"
type input "nvdxfCyjRSTYujDawcRZvoI8"
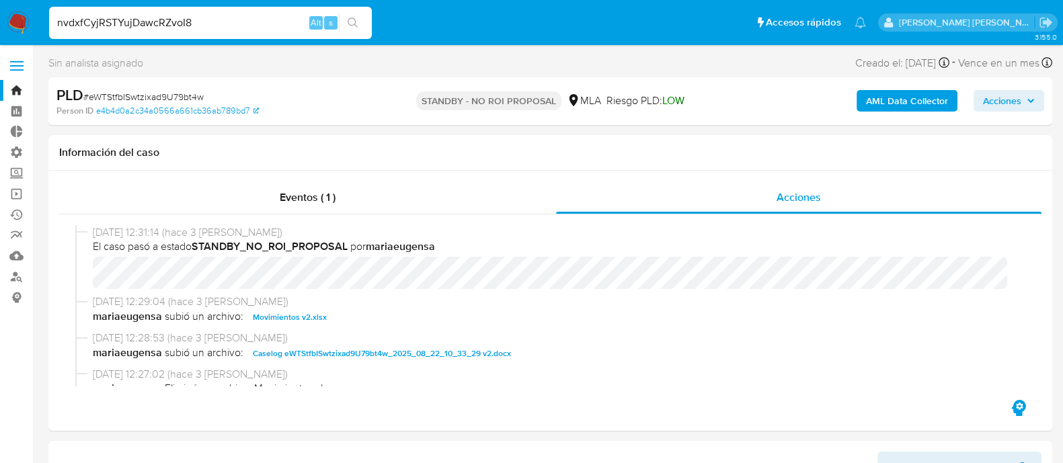
click at [365, 20] on button "search-icon" at bounding box center [353, 22] width 28 height 19
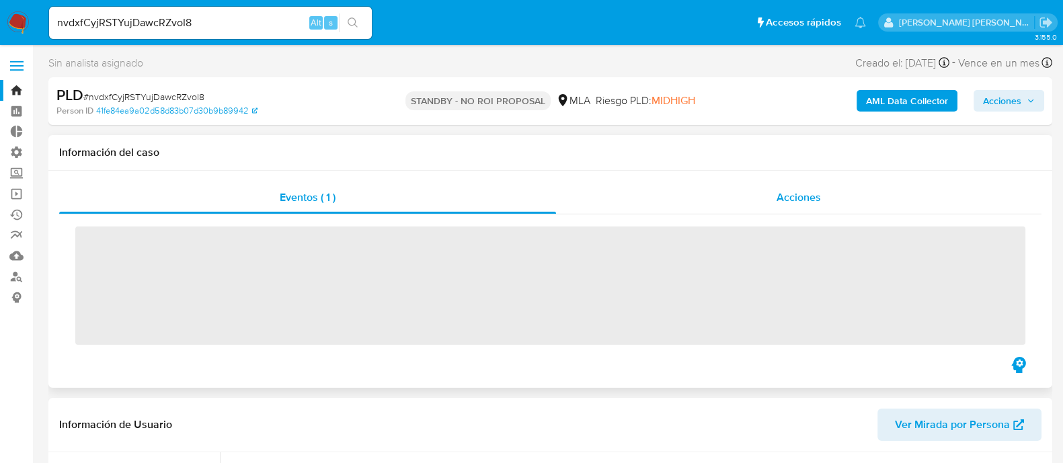
click at [773, 207] on div "Acciones" at bounding box center [799, 198] width 486 height 32
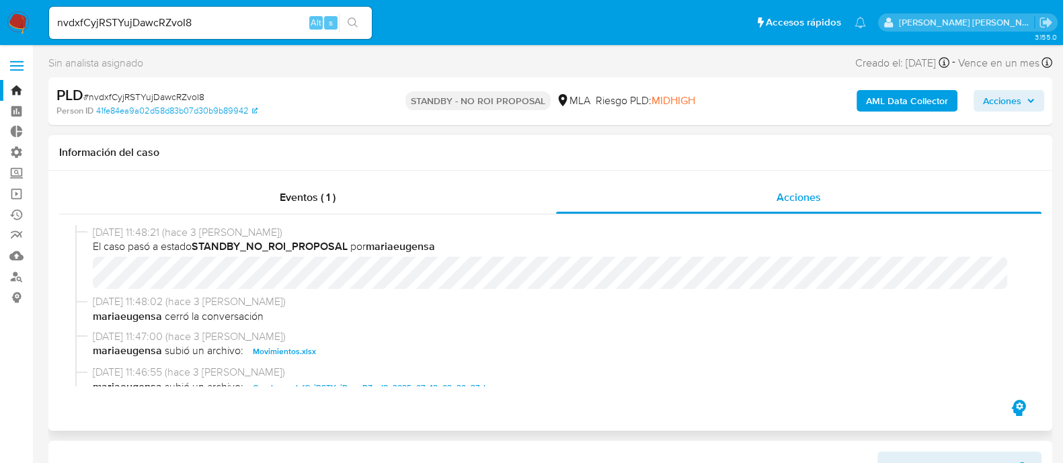
select select "10"
click at [215, 17] on input "nvdxfCyjRSTYujDawcRZvoI8" at bounding box center [210, 22] width 323 height 17
paste input "s5Efk1wSWH5pN08fFvGMcHqM"
type input "s5Efk1wSWH5pN08fFvGMcHqM"
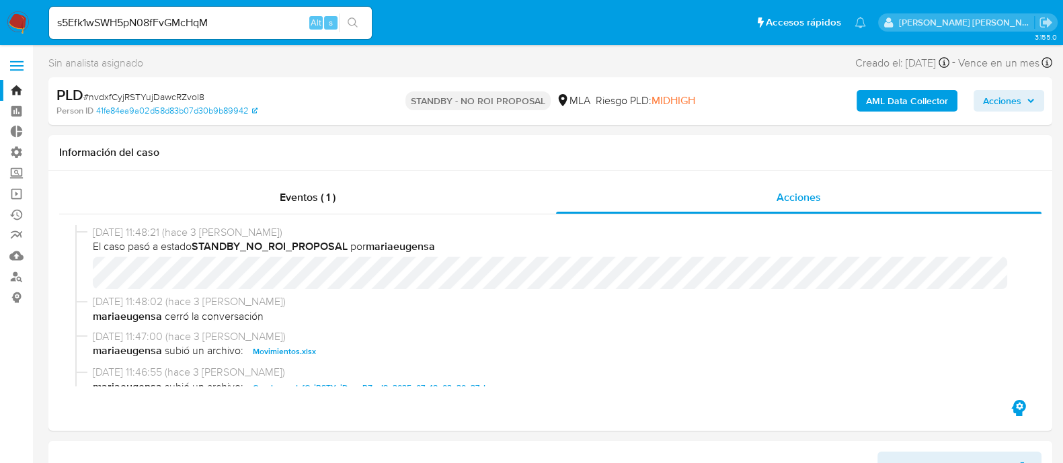
click at [366, 22] on button "search-icon" at bounding box center [353, 22] width 28 height 19
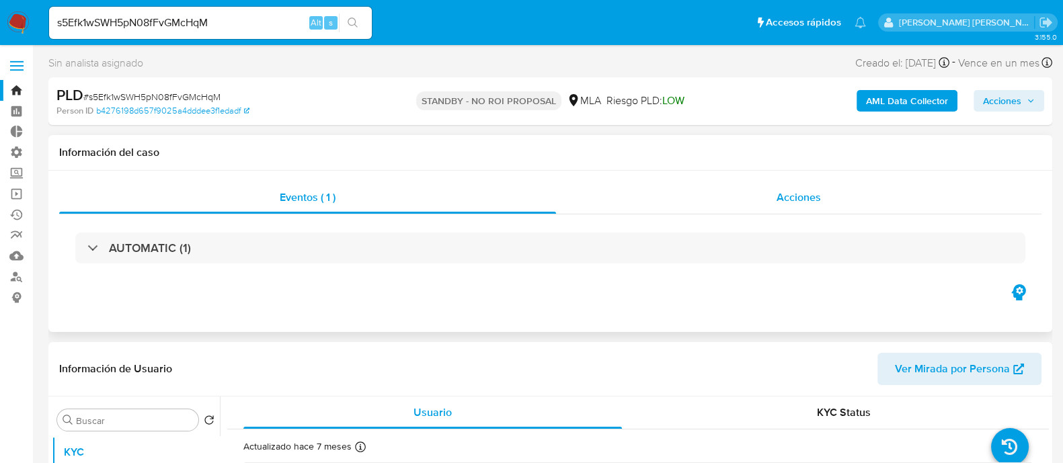
click at [790, 206] on div "Acciones" at bounding box center [799, 198] width 486 height 32
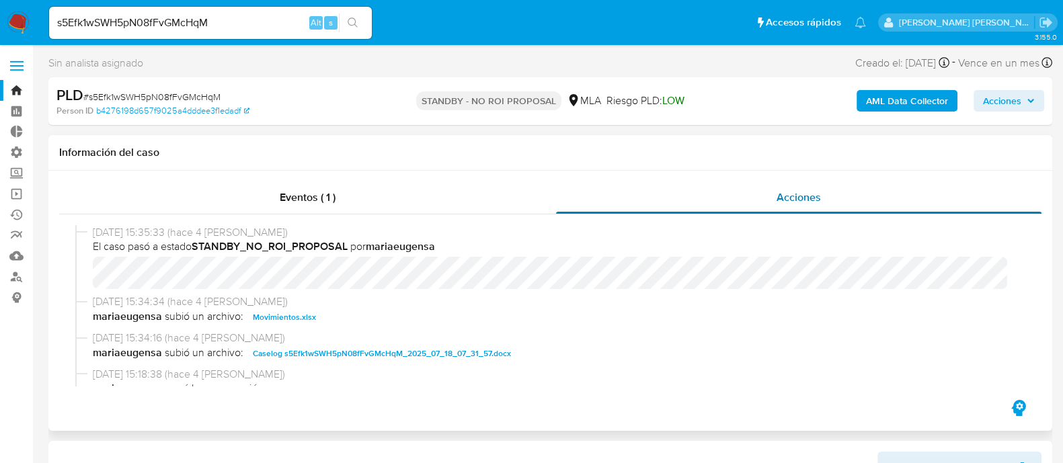
select select "10"
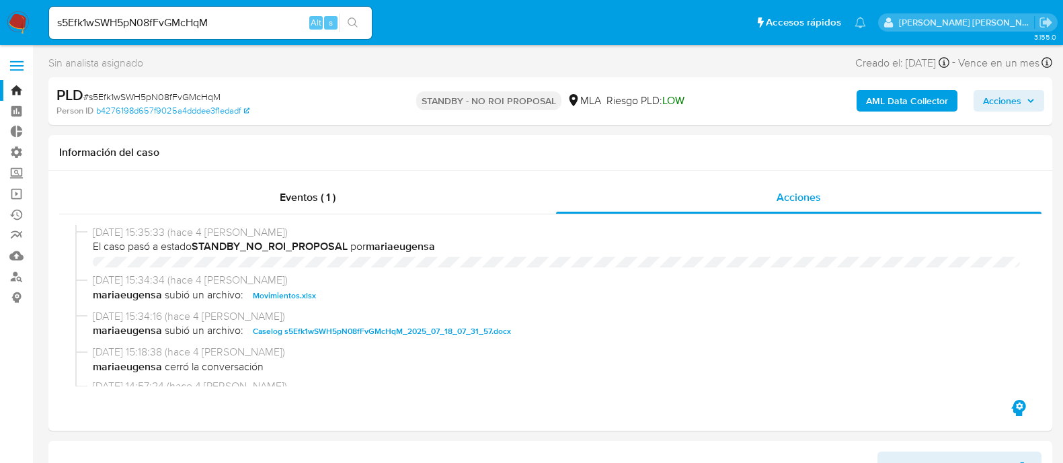
select select "10"
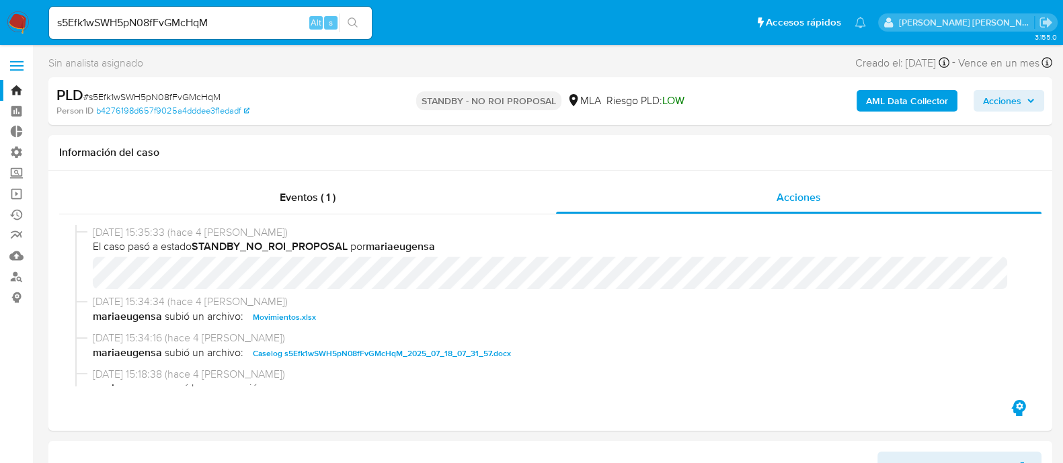
click at [249, 27] on input "s5Efk1wSWH5pN08fFvGMcHqM" at bounding box center [210, 22] width 323 height 17
paste input "axhbFur8zMagVfSsYnWAEOu3"
type input "axhbFur8zMagVfSsYnWAEOu3"
click at [354, 22] on icon "search-icon" at bounding box center [353, 22] width 11 height 11
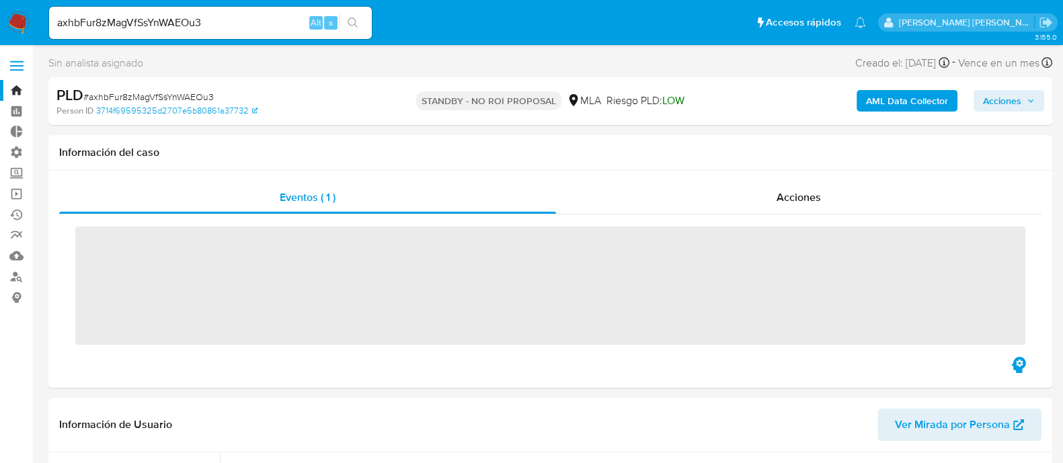
click at [745, 196] on div "Acciones" at bounding box center [799, 198] width 486 height 32
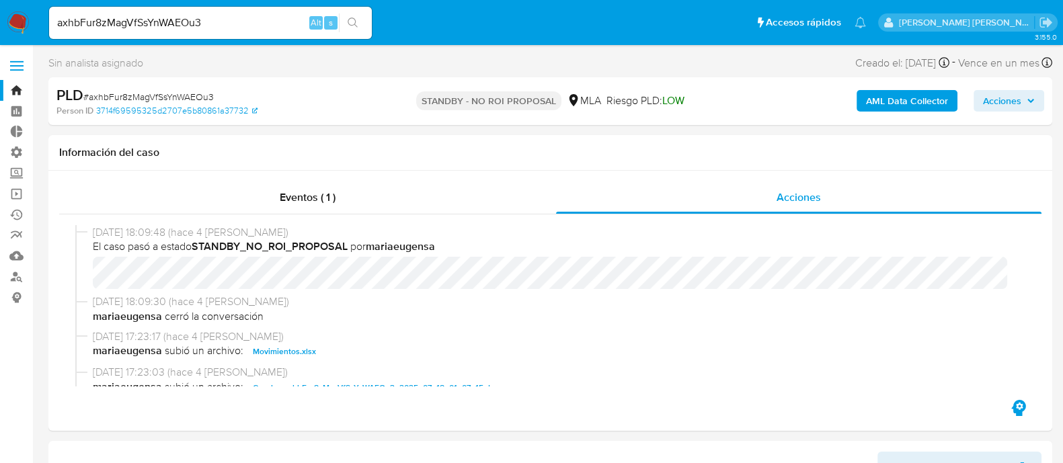
select select "10"
click at [149, 25] on input "axhbFur8zMagVfSsYnWAEOu3" at bounding box center [210, 22] width 323 height 17
paste input "EdRWGU2PhpgVM6SubNNfZRhp"
type input "EdRWGU2PhpgVM6SubNNfZRhp"
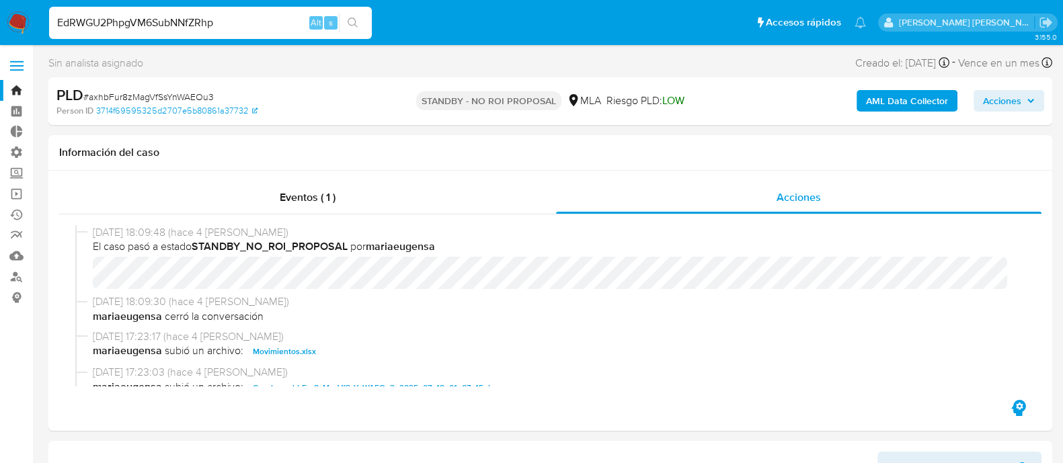
click at [356, 20] on icon "search-icon" at bounding box center [353, 22] width 10 height 10
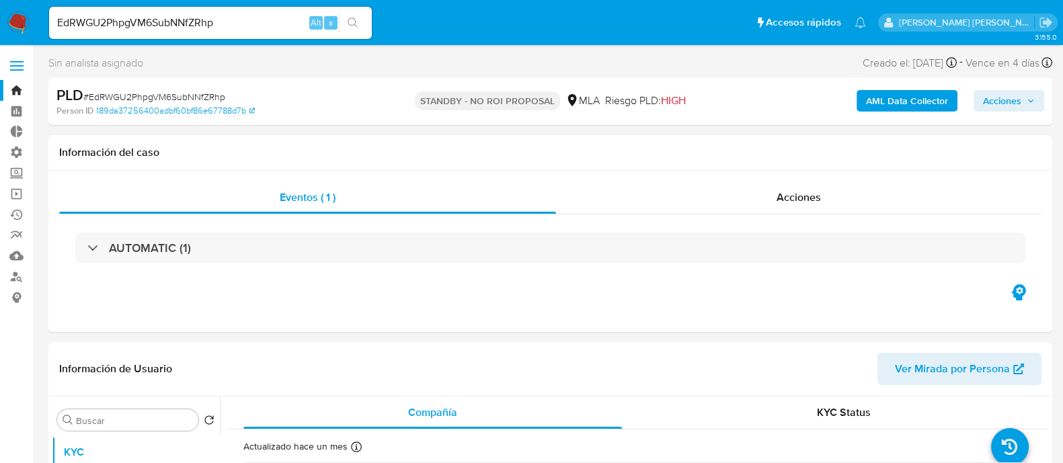
click at [788, 200] on span "Acciones" at bounding box center [799, 197] width 44 height 15
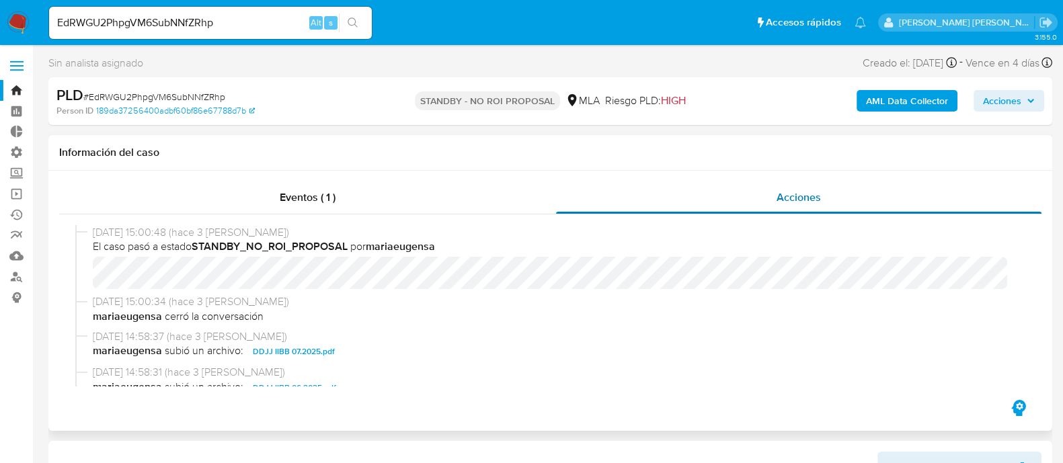
select select "10"
click at [220, 18] on input "EdRWGU2PhpgVM6SubNNfZRhp" at bounding box center [210, 22] width 323 height 17
click at [222, 16] on input "EdRWGU2PhpgVM6SubNNfZRhp" at bounding box center [210, 22] width 323 height 17
click at [268, 16] on input "EdRWGU2PhpgVM6SubNNfZRhp" at bounding box center [210, 22] width 323 height 17
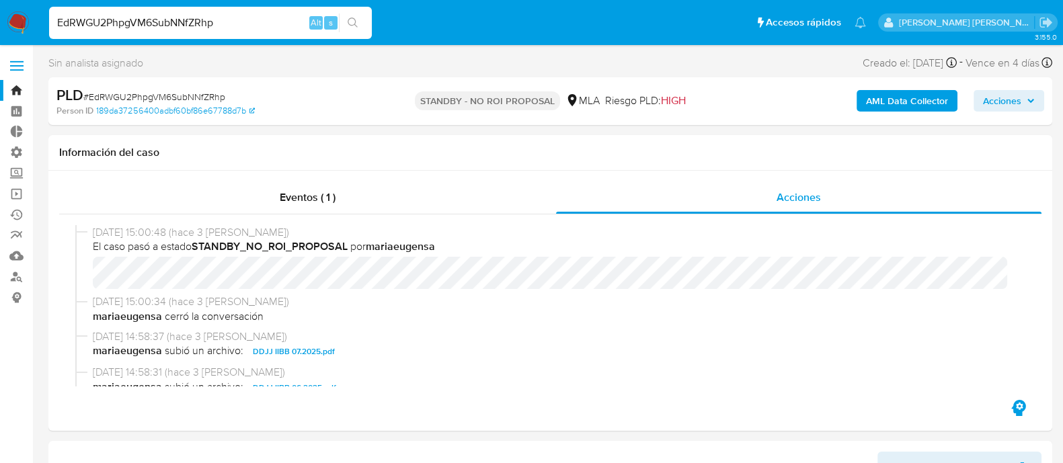
paste input "JaTBh4ewSfKiSa0jTWSLL5Wh"
type input "JaTBh4ewSfKiSa0jTWSLL5Wh"
click at [355, 24] on icon "search-icon" at bounding box center [353, 22] width 11 height 11
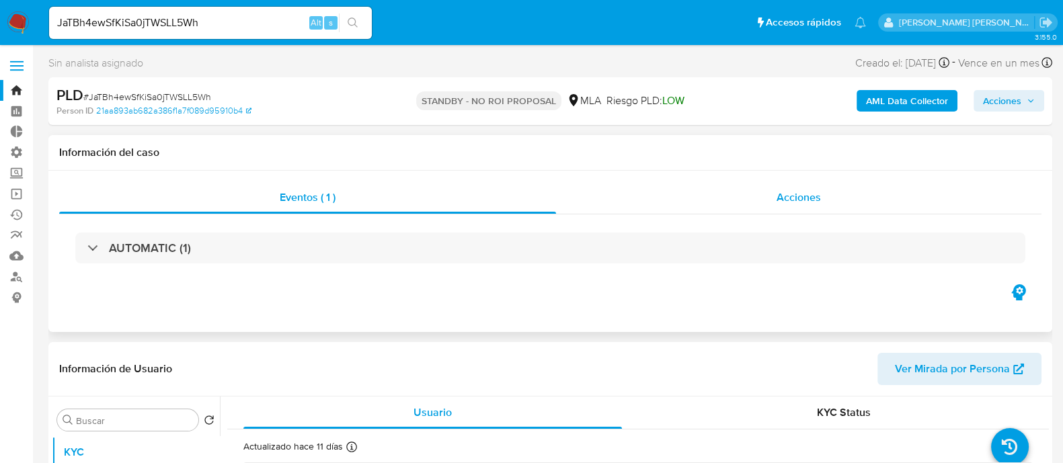
click at [769, 200] on div "Acciones" at bounding box center [799, 198] width 486 height 32
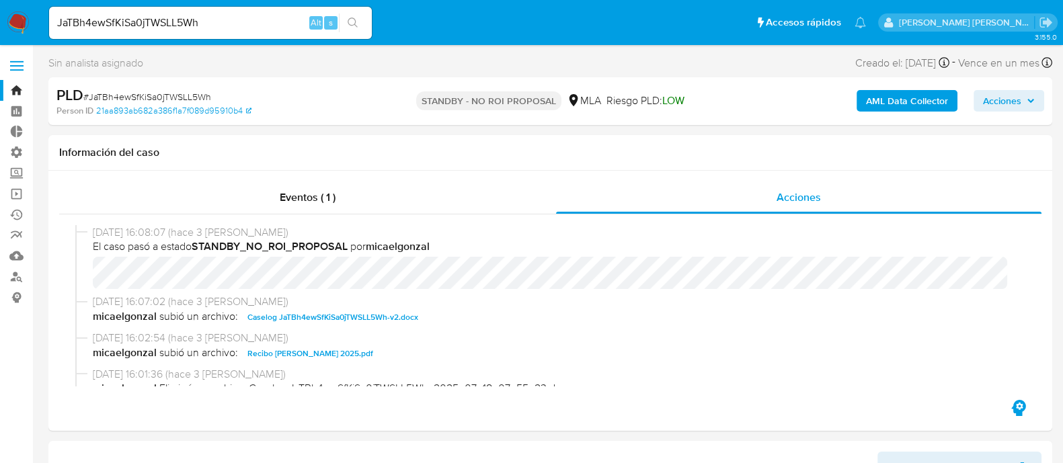
select select "10"
click at [206, 15] on input "JaTBh4ewSfKiSa0jTWSLL5Wh" at bounding box center [210, 22] width 323 height 17
paste input "QRANNE7JrWBSZKTlhXQ5Igr5"
type input "QRANNE7JrWBSZKTlhXQ5Igr5"
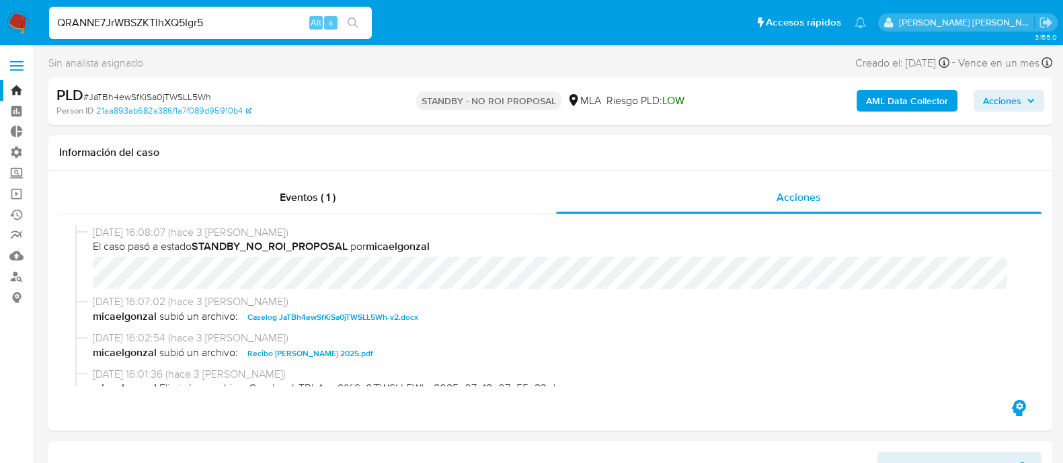
click at [359, 18] on button "search-icon" at bounding box center [353, 22] width 28 height 19
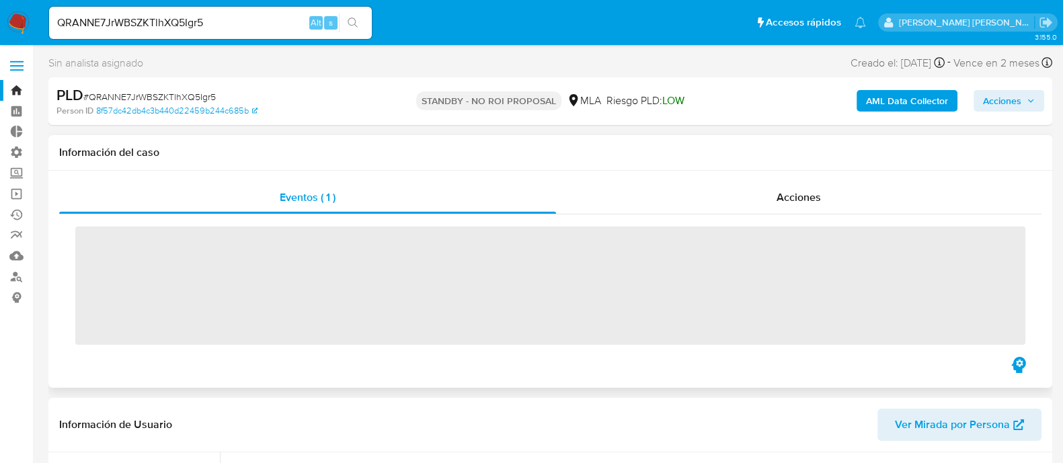
click at [844, 223] on div "‌" at bounding box center [550, 285] width 983 height 140
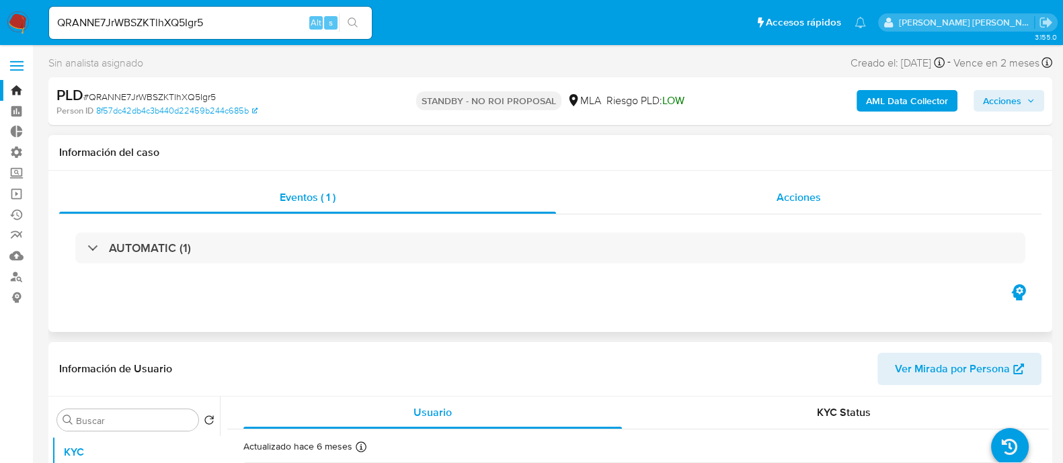
click at [842, 213] on div "Acciones" at bounding box center [799, 198] width 486 height 32
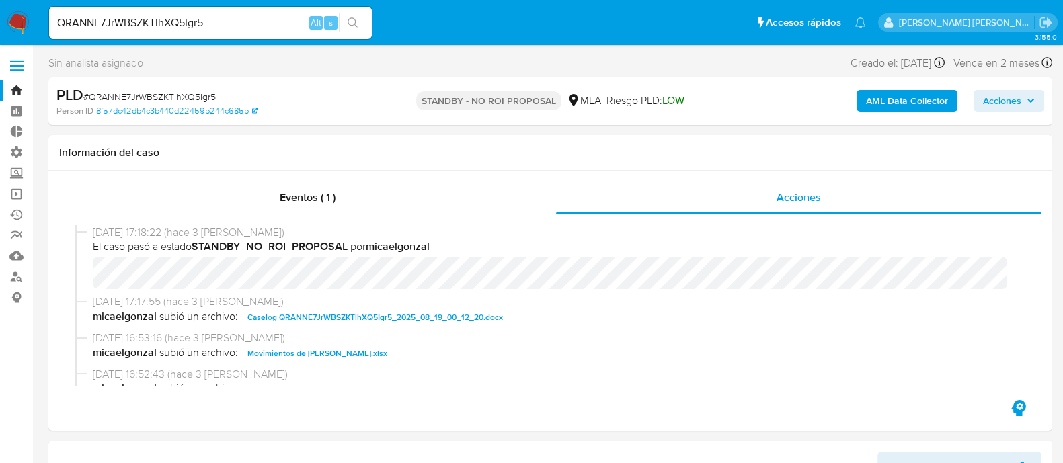
select select "10"
click at [246, 34] on div "QRANNE7JrWBSZKTlhXQ5Igr5 Alt s" at bounding box center [210, 23] width 323 height 32
click at [259, 19] on input "QRANNE7JrWBSZKTlhXQ5Igr5" at bounding box center [210, 22] width 323 height 17
paste input "W0jEumnyayFwQLaQT7tvHtyU"
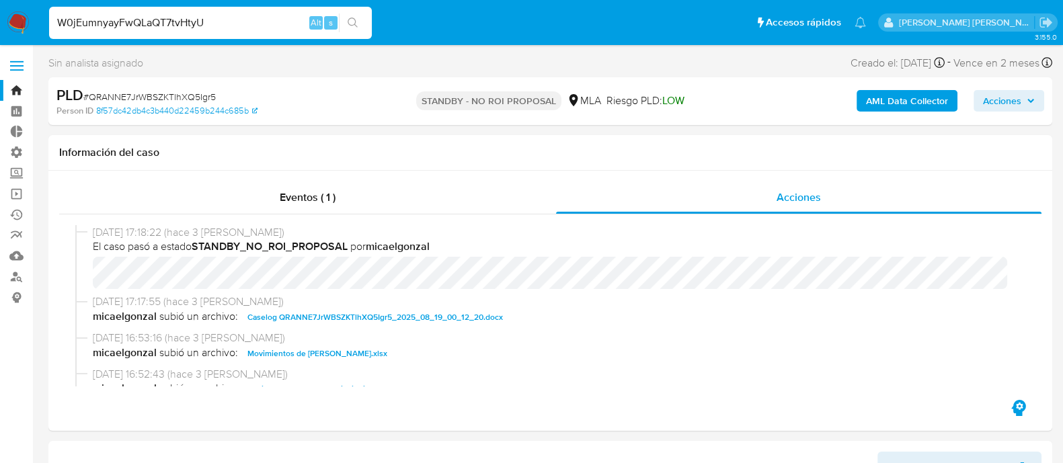
type input "W0jEumnyayFwQLaQT7tvHtyU"
click at [359, 20] on button "search-icon" at bounding box center [353, 22] width 28 height 19
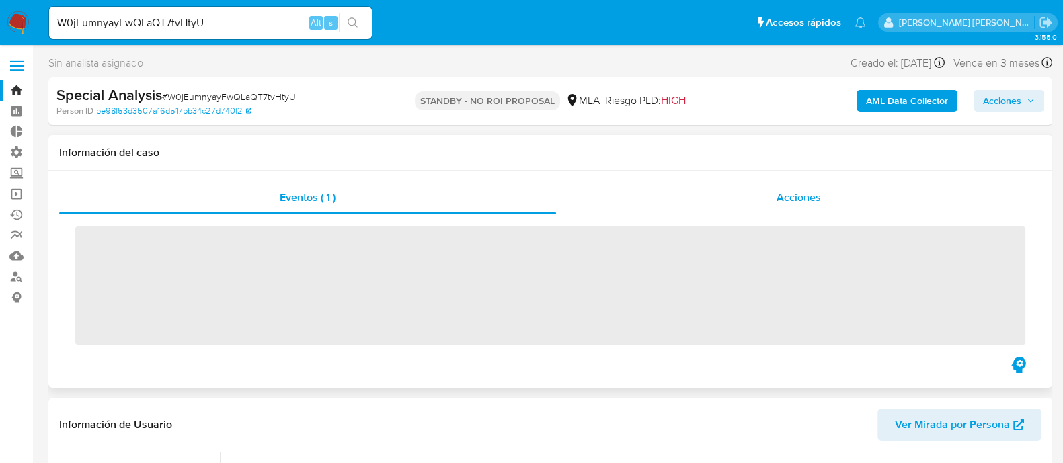
click at [829, 210] on div "Acciones" at bounding box center [799, 198] width 486 height 32
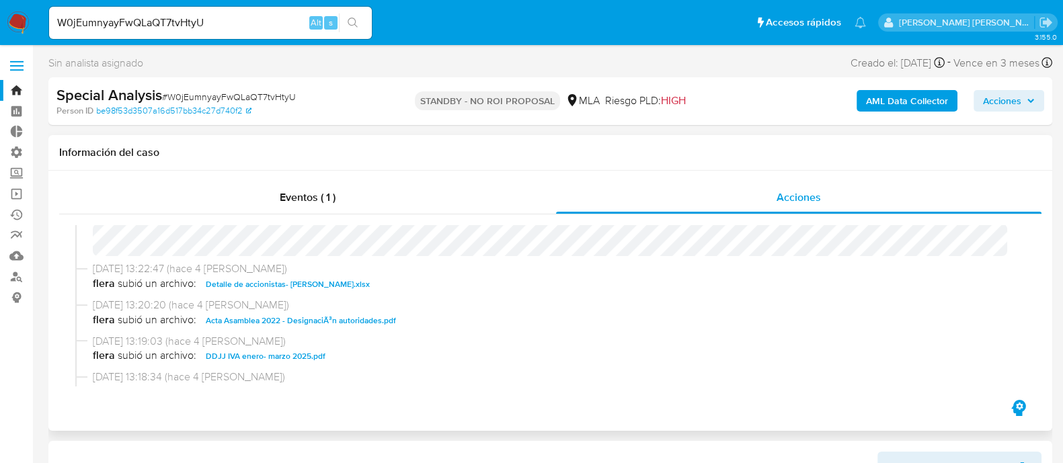
scroll to position [83, 0]
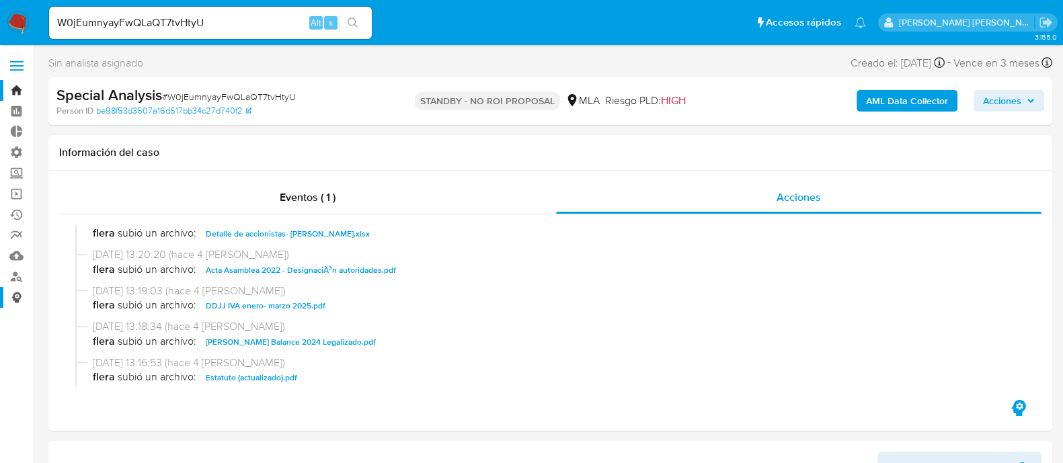
select select "10"
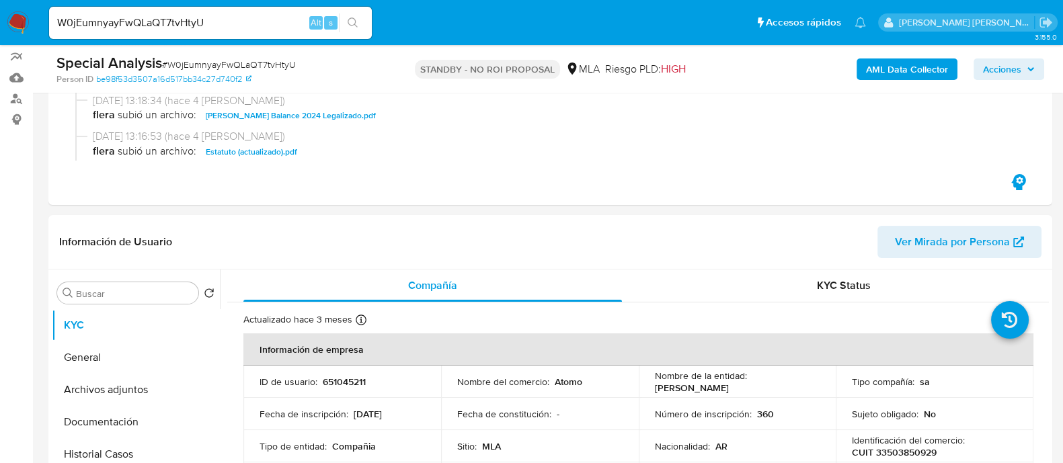
scroll to position [252, 0]
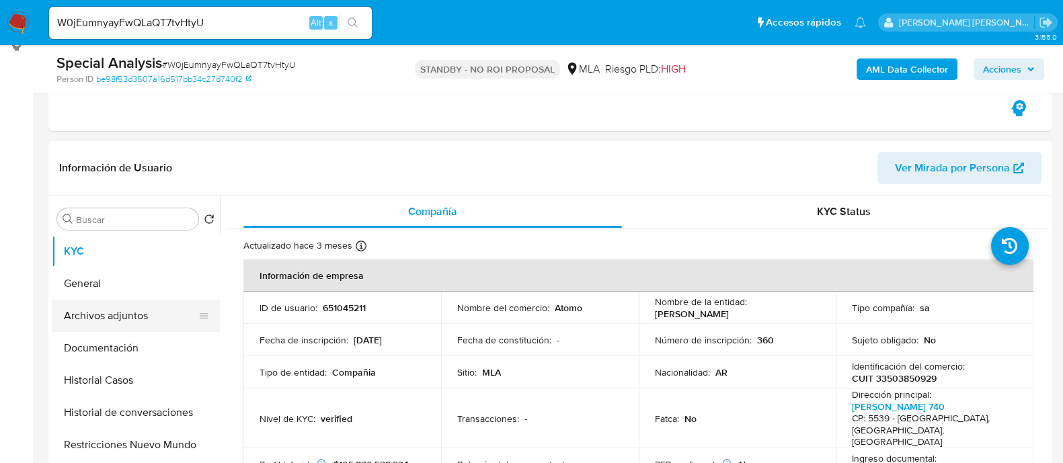
click at [114, 319] on button "Archivos adjuntos" at bounding box center [130, 316] width 157 height 32
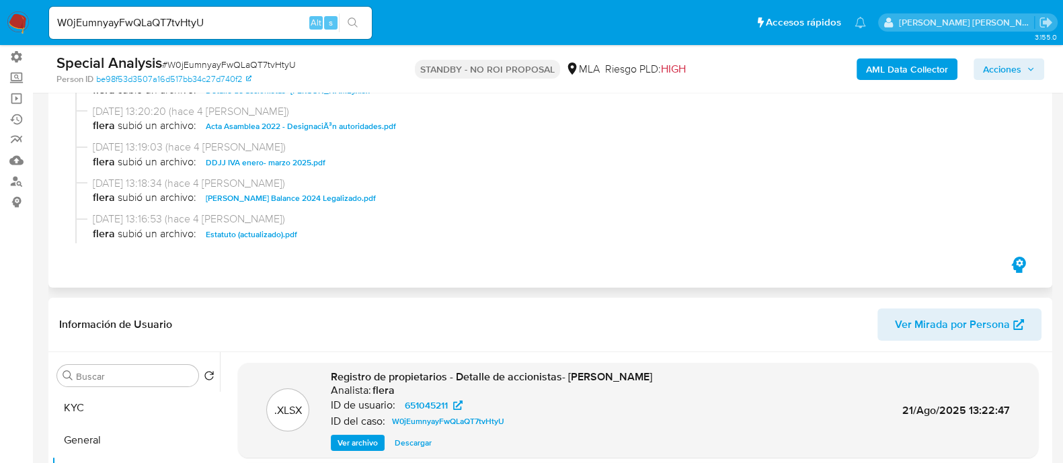
scroll to position [0, 0]
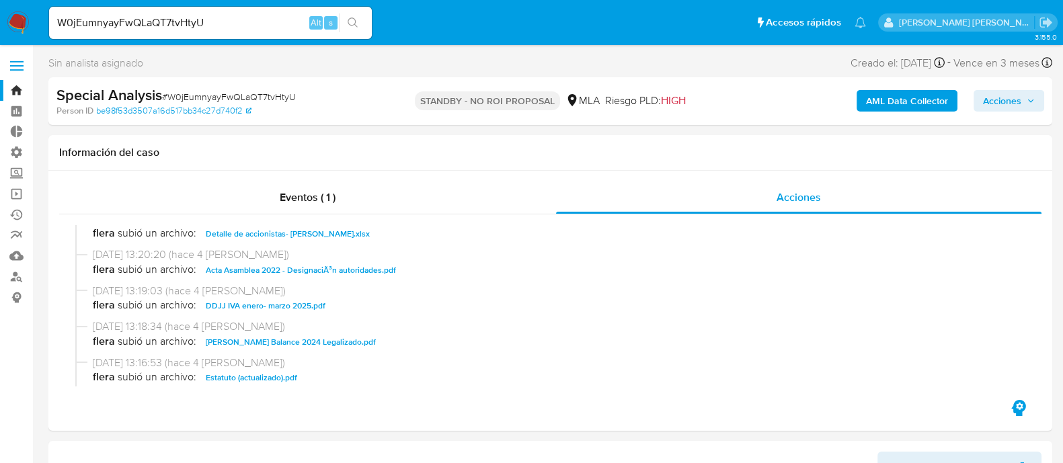
click at [1013, 96] on span "Acciones" at bounding box center [1002, 101] width 38 height 22
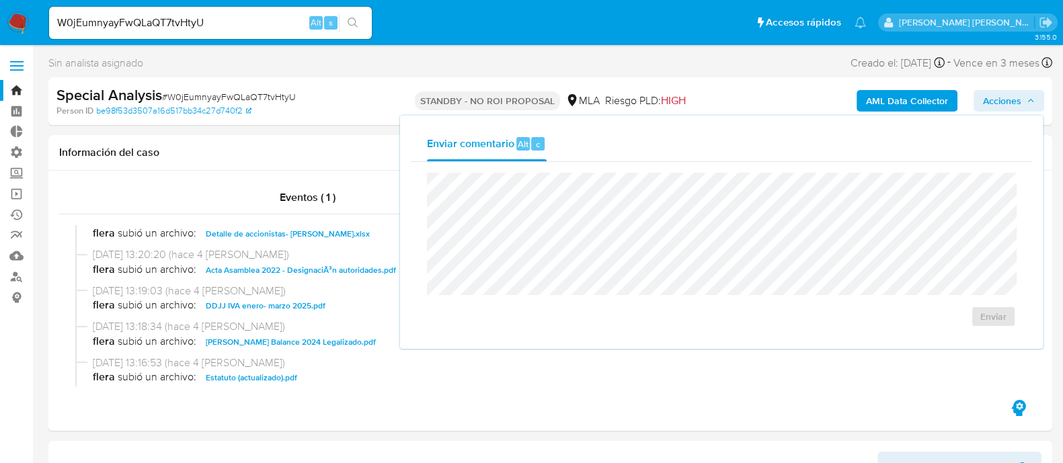
click at [1013, 96] on span "Acciones" at bounding box center [1002, 101] width 38 height 22
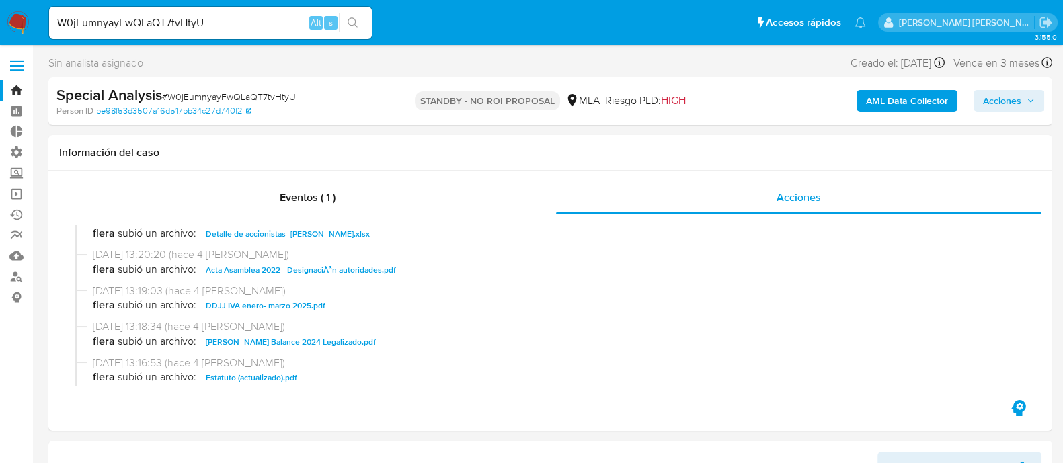
click at [1012, 96] on span "Acciones" at bounding box center [1002, 101] width 38 height 22
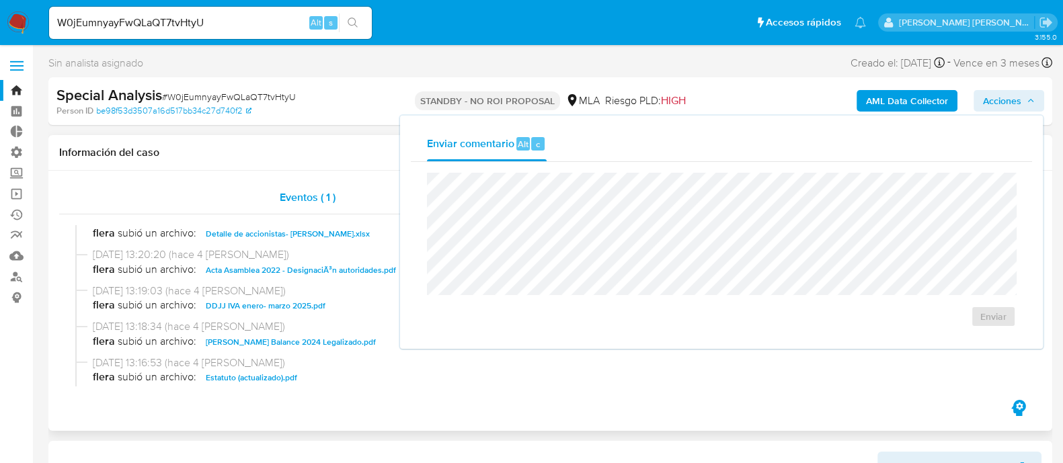
click at [138, 187] on div "Eventos ( 1 )" at bounding box center [307, 198] width 497 height 32
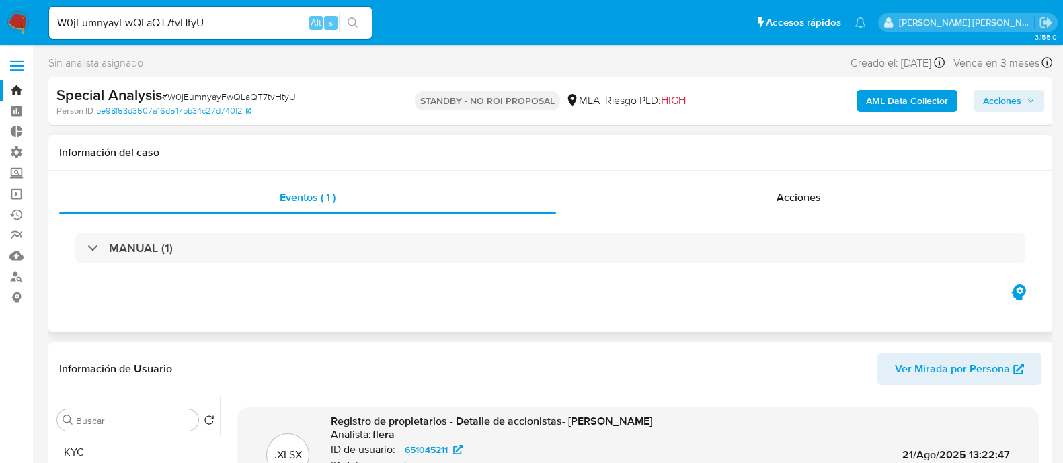
click at [789, 168] on div "Información del caso" at bounding box center [550, 153] width 1004 height 36
click at [779, 200] on span "Acciones" at bounding box center [799, 197] width 44 height 15
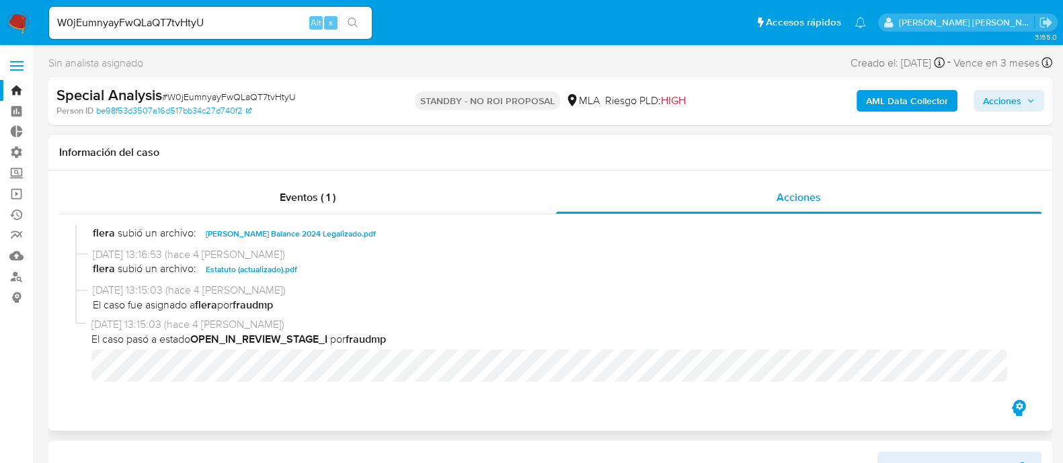
scroll to position [167, 0]
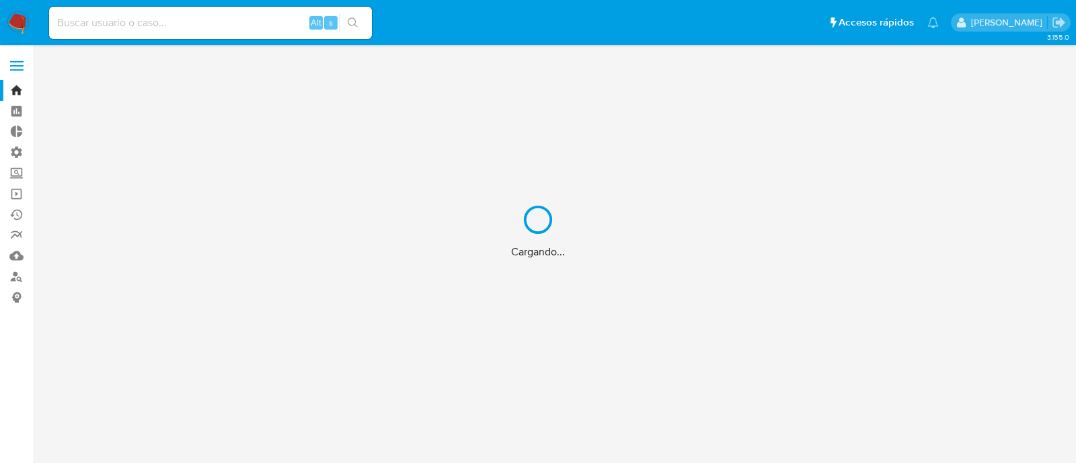
click at [14, 192] on div "Cargando..." at bounding box center [538, 231] width 1076 height 463
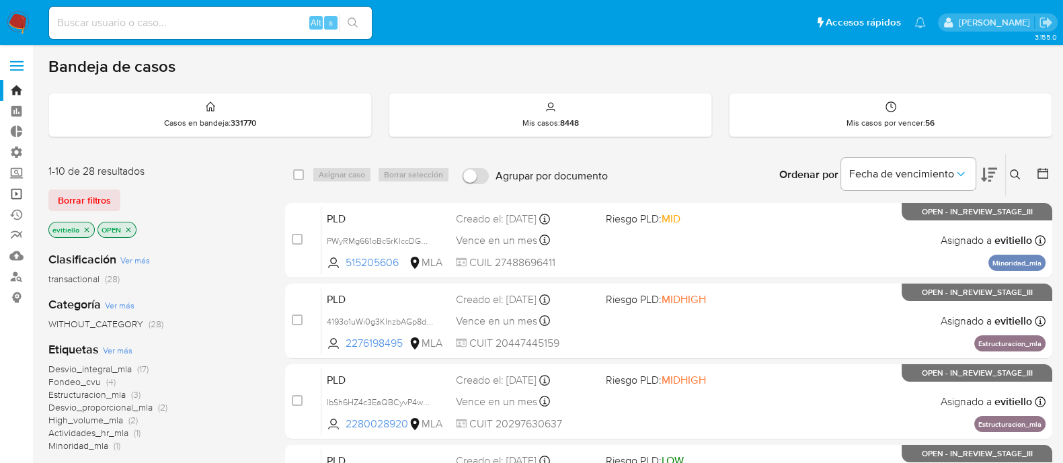
click at [14, 192] on link "Operaciones masivas" at bounding box center [80, 194] width 160 height 21
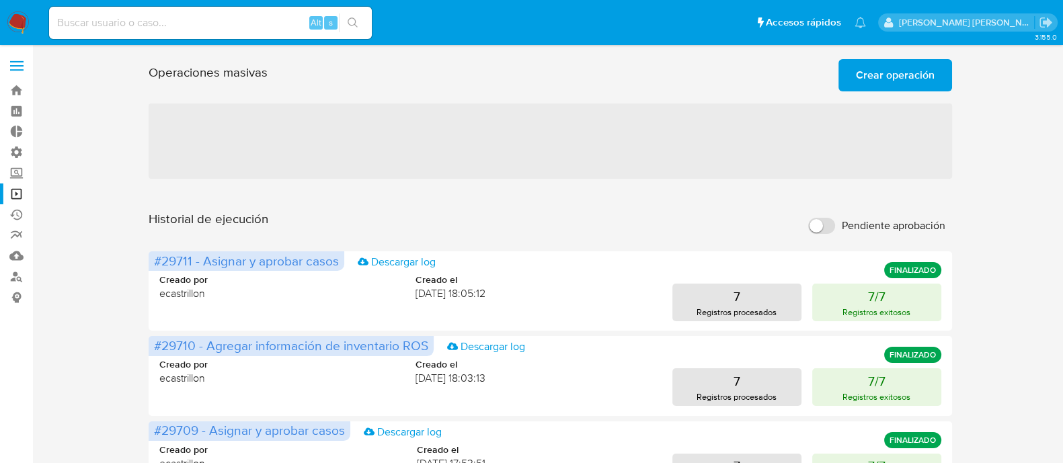
click at [881, 71] on span "Crear operación" at bounding box center [895, 76] width 79 height 30
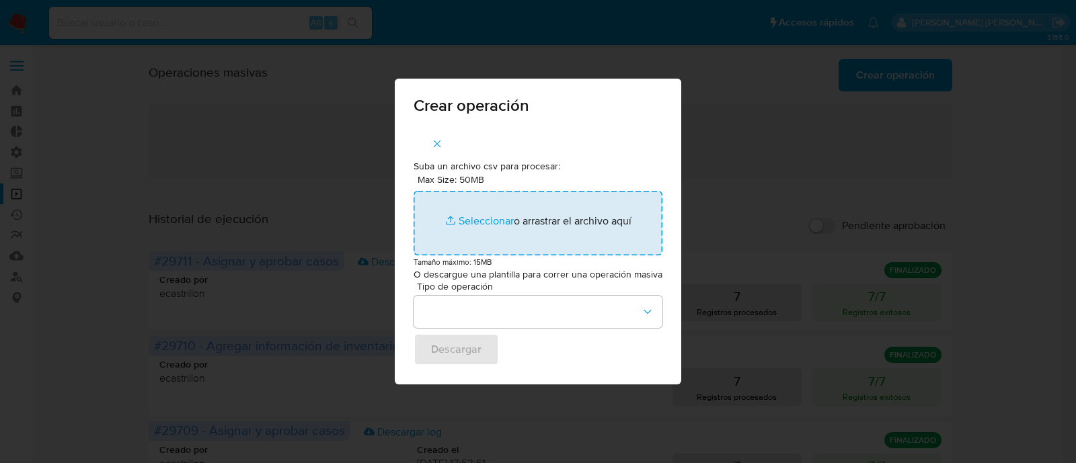
click at [515, 221] on input "Max Size: 50MB Seleccionar archivos" at bounding box center [538, 223] width 249 height 65
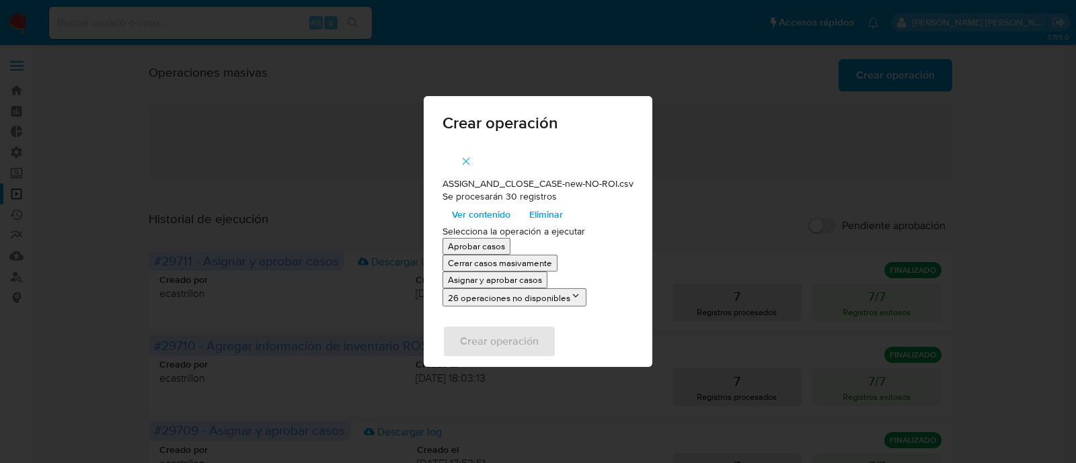
click at [487, 283] on p "Asignar y aprobar casos" at bounding box center [495, 280] width 94 height 13
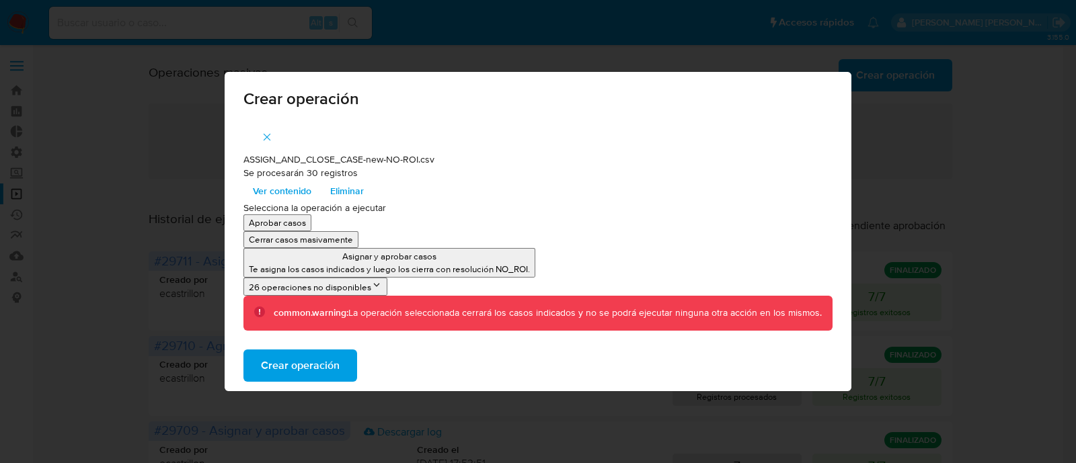
click at [333, 360] on span "Crear operación" at bounding box center [300, 366] width 79 height 30
